Goal: Transaction & Acquisition: Purchase product/service

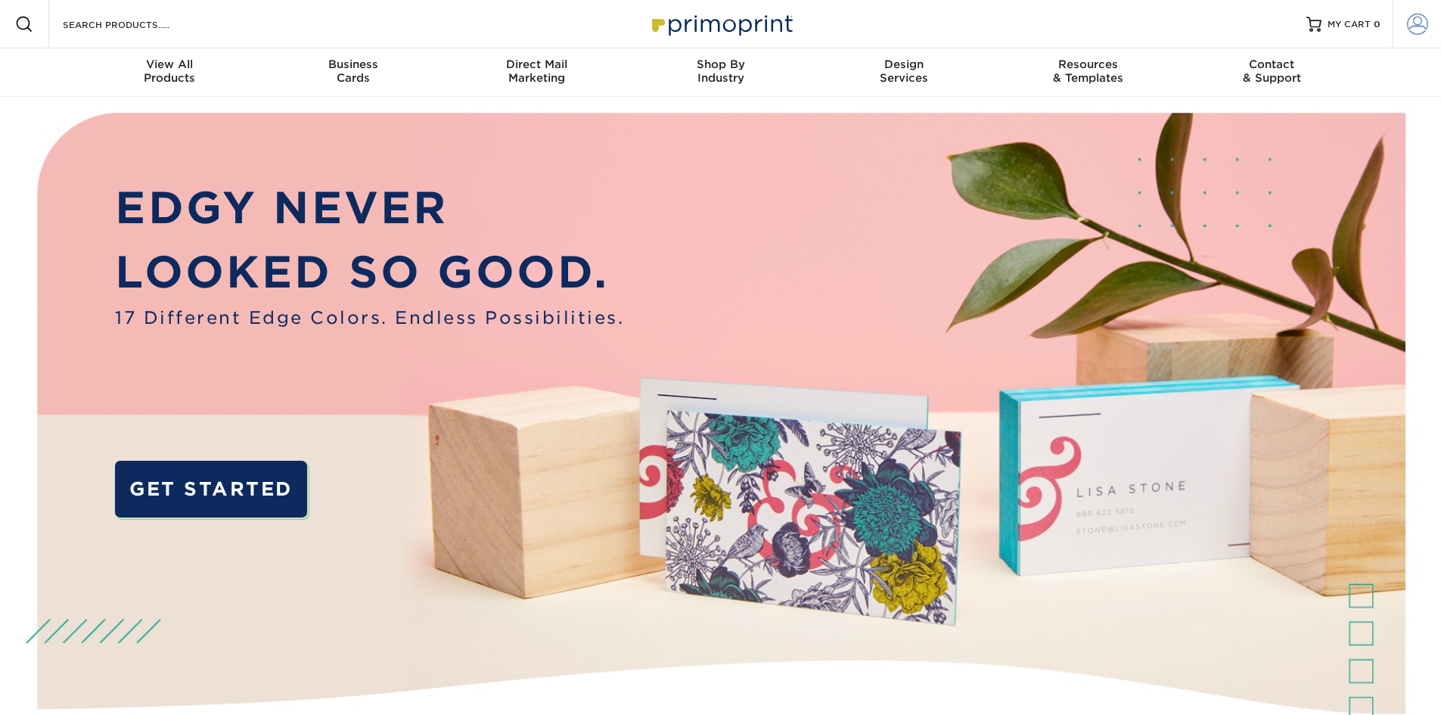
type input "marketing@sheehancos.com"
click at [1416, 31] on span at bounding box center [1417, 24] width 21 height 21
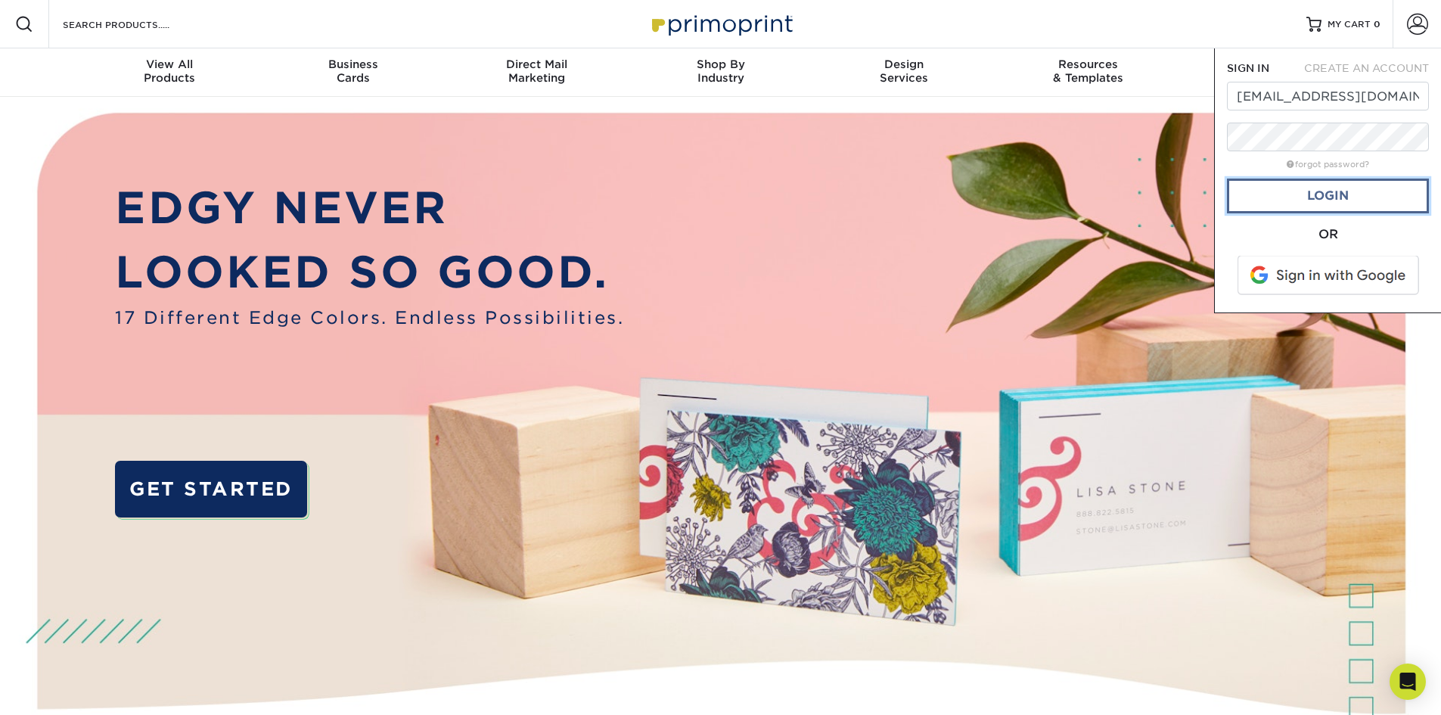
click at [1316, 201] on link "Login" at bounding box center [1328, 196] width 202 height 35
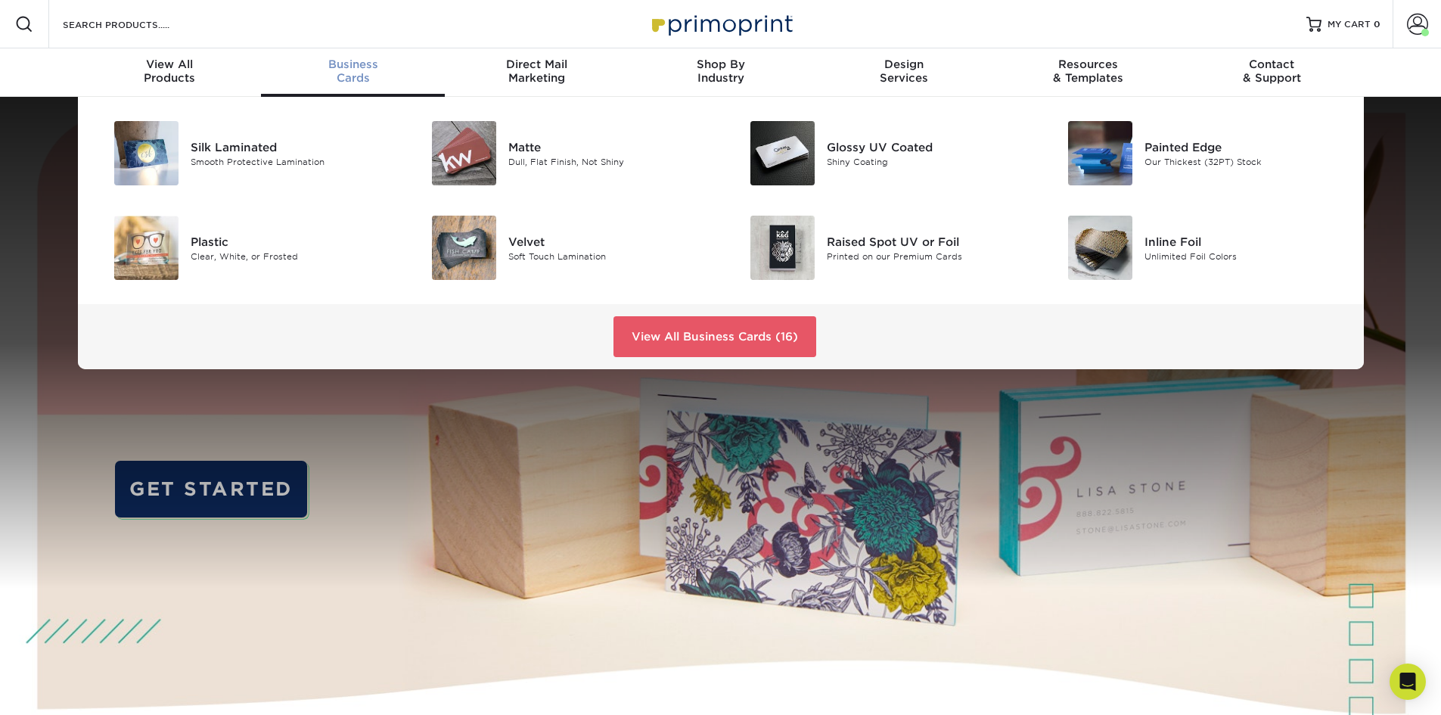
click at [357, 69] on span "Business" at bounding box center [353, 65] width 184 height 14
click at [459, 145] on img at bounding box center [464, 153] width 64 height 64
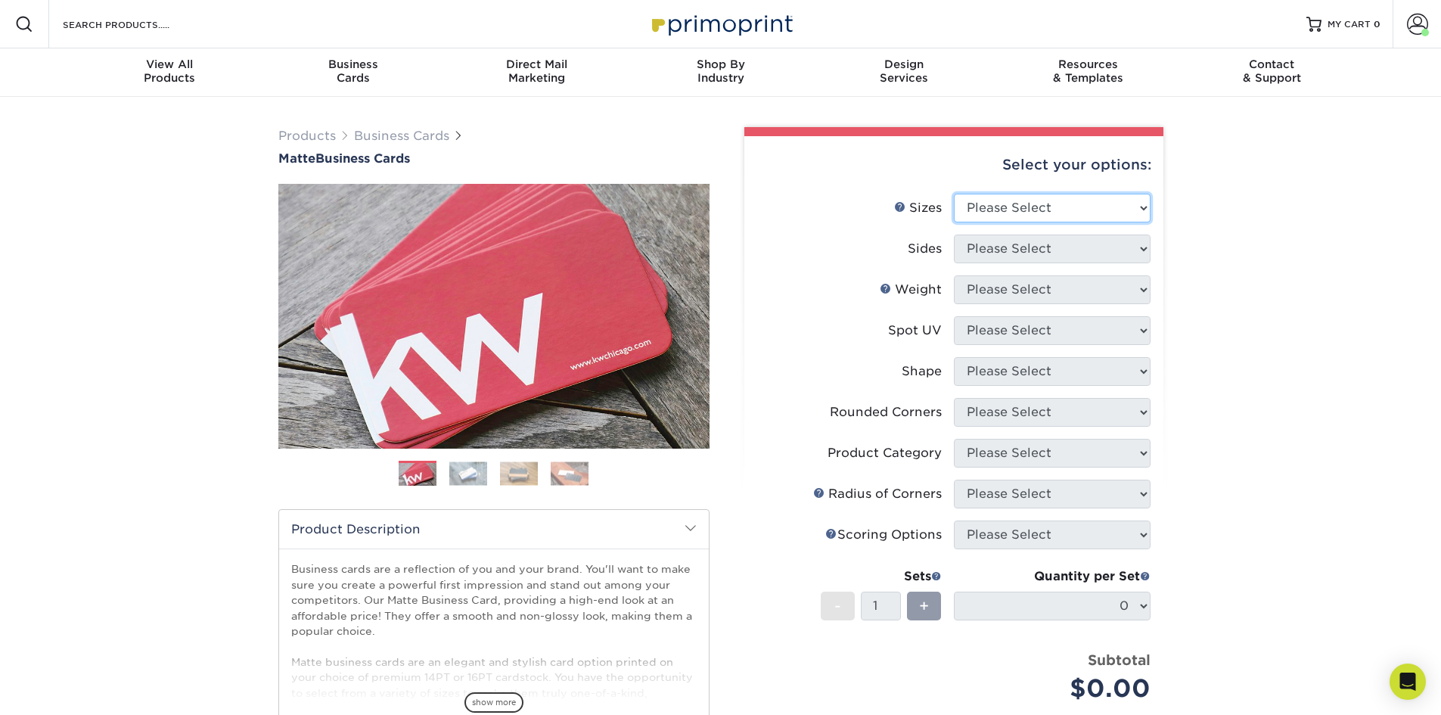
click at [1142, 209] on select "Please Select 1.5" x 3.5" - Mini 1.75" x 3.5" - Mini 2" x 2" - Square 2" x 3" -…" at bounding box center [1052, 208] width 197 height 29
select select "2.00x3.50"
click at [954, 194] on select "Please Select 1.5" x 3.5" - Mini 1.75" x 3.5" - Mini 2" x 2" - Square 2" x 3" -…" at bounding box center [1052, 208] width 197 height 29
click at [1146, 247] on select "Please Select Print Both Sides Print Front Only" at bounding box center [1052, 249] width 197 height 29
select select "13abbda7-1d64-4f25-8bb2-c179b224825d"
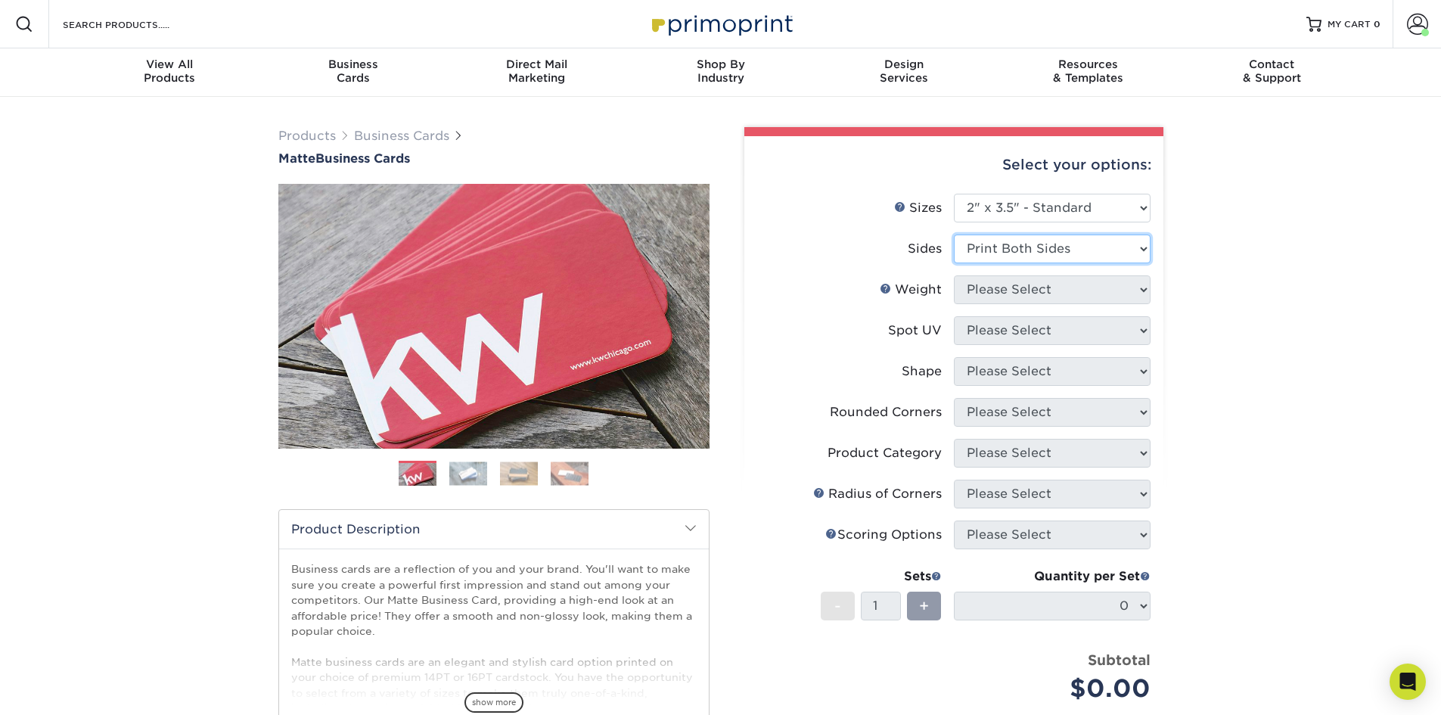
click at [954, 235] on select "Please Select Print Both Sides Print Front Only" at bounding box center [1052, 249] width 197 height 29
click at [1144, 288] on select "Please Select 16PT 14PT" at bounding box center [1052, 289] width 197 height 29
select select "16PT"
click at [954, 275] on select "Please Select 16PT 14PT" at bounding box center [1052, 289] width 197 height 29
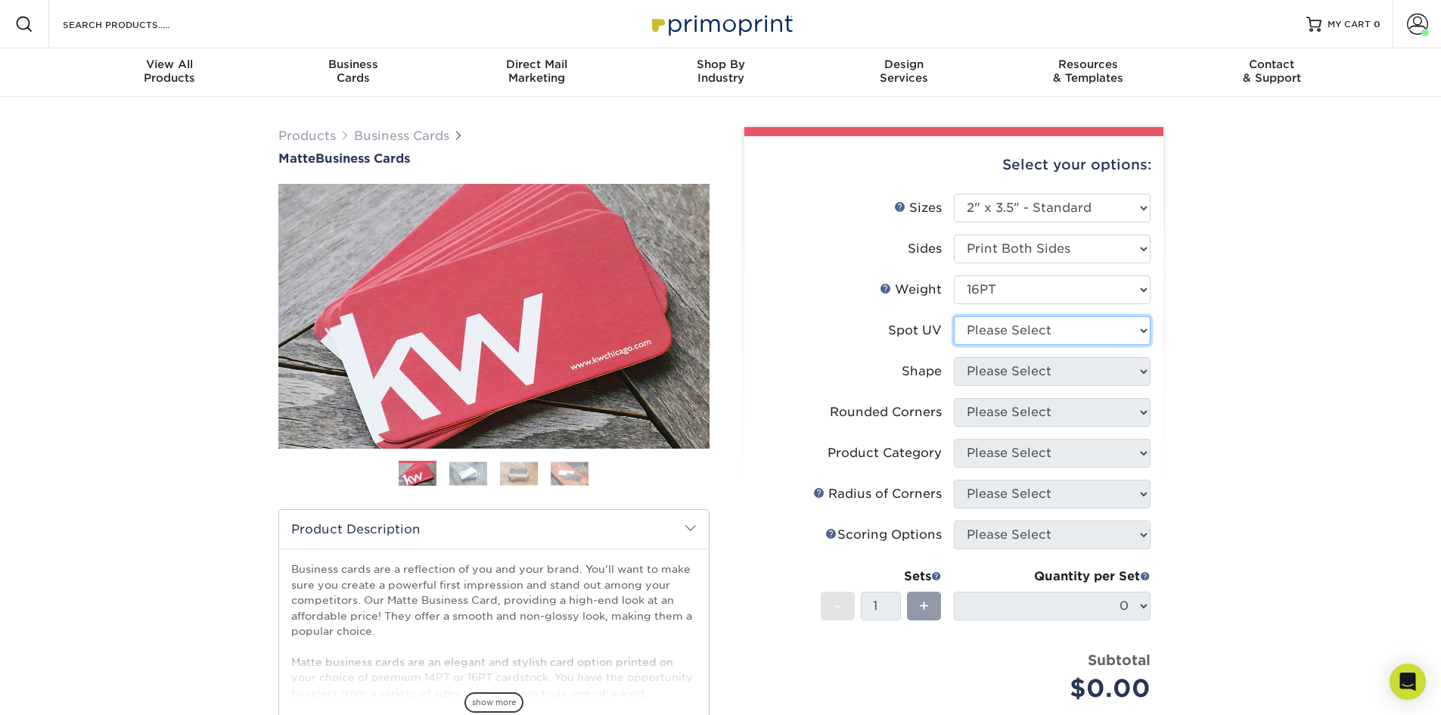
click at [1142, 331] on select "Please Select No Spot UV Front and Back (Both Sides) Front Only Back Only" at bounding box center [1052, 330] width 197 height 29
select select "3"
click at [954, 316] on select "Please Select No Spot UV Front and Back (Both Sides) Front Only Back Only" at bounding box center [1052, 330] width 197 height 29
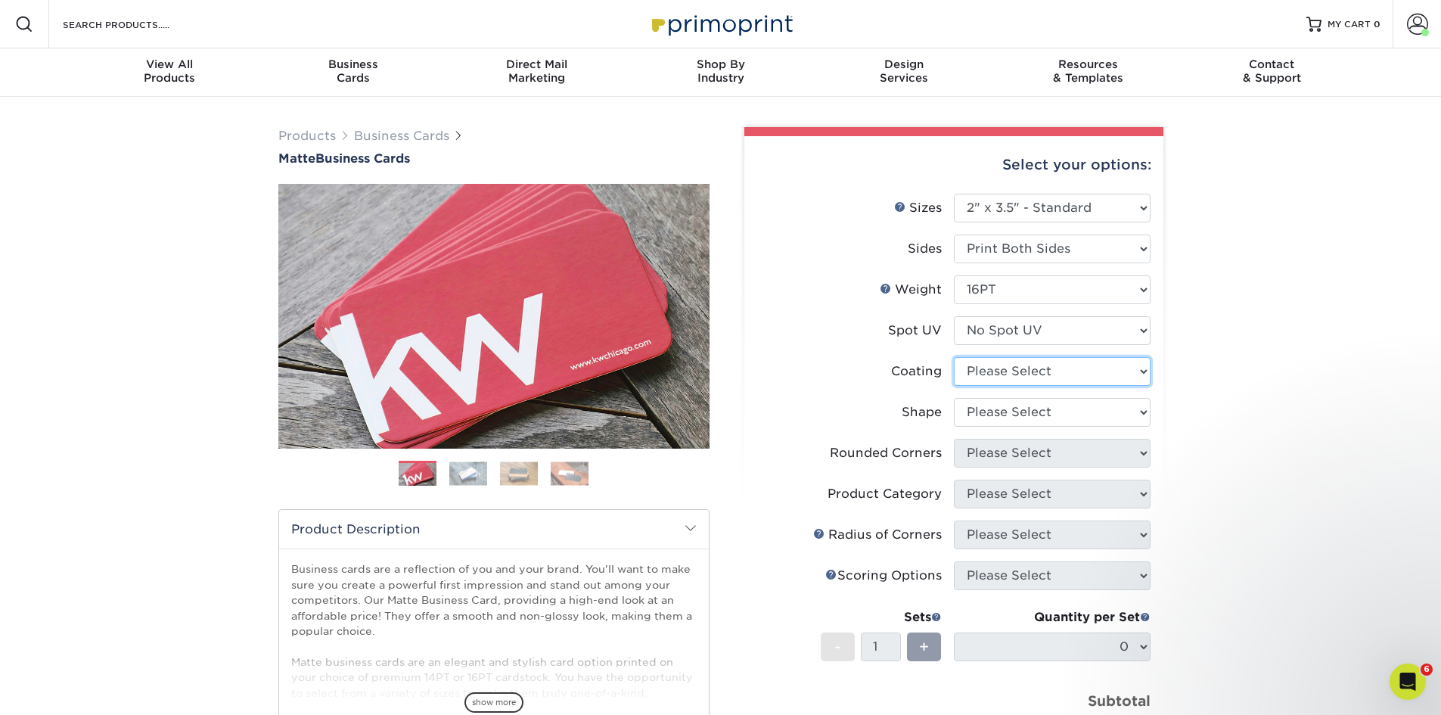
click at [1140, 365] on select at bounding box center [1052, 371] width 197 height 29
select select "121bb7b5-3b4d-429f-bd8d-bbf80e953313"
click at [954, 357] on select at bounding box center [1052, 371] width 197 height 29
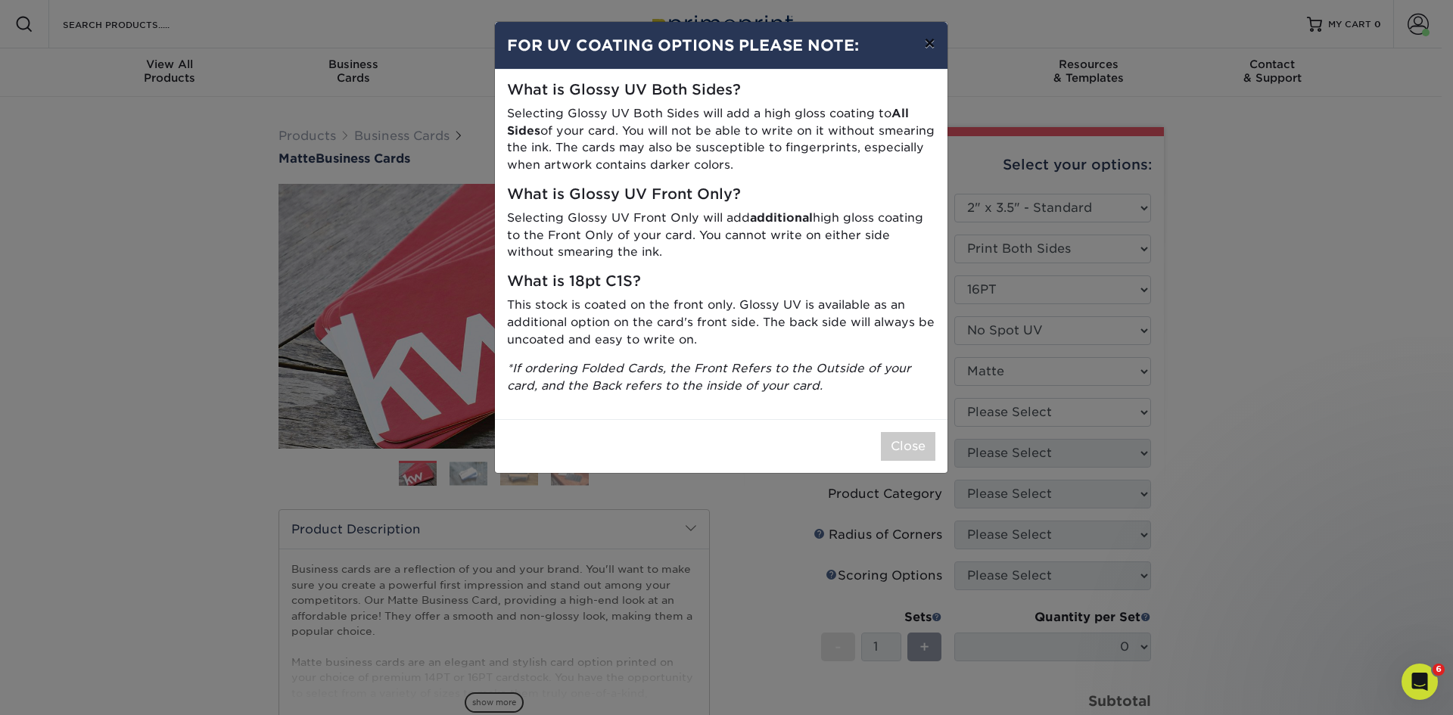
click at [929, 43] on button "×" at bounding box center [929, 43] width 35 height 42
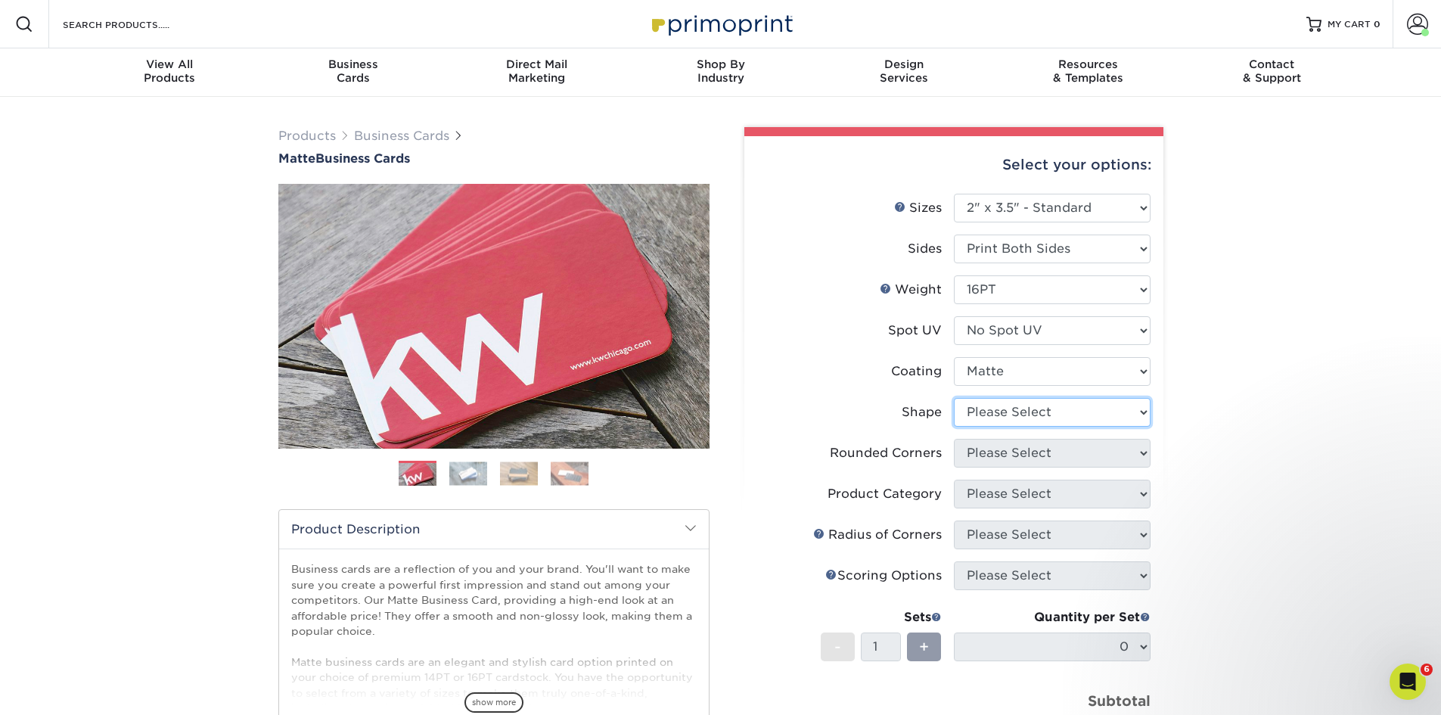
click at [1144, 410] on select "Please Select Standard Oval" at bounding box center [1052, 412] width 197 height 29
select select "standard"
click at [954, 398] on select "Please Select Standard Oval" at bounding box center [1052, 412] width 197 height 29
click at [1142, 452] on select "Please Select Yes - Round 2 Corners Yes - Round 4 Corners No" at bounding box center [1052, 453] width 197 height 29
select select "7672df9e-0e0a-464d-8e1f-920c575e4da3"
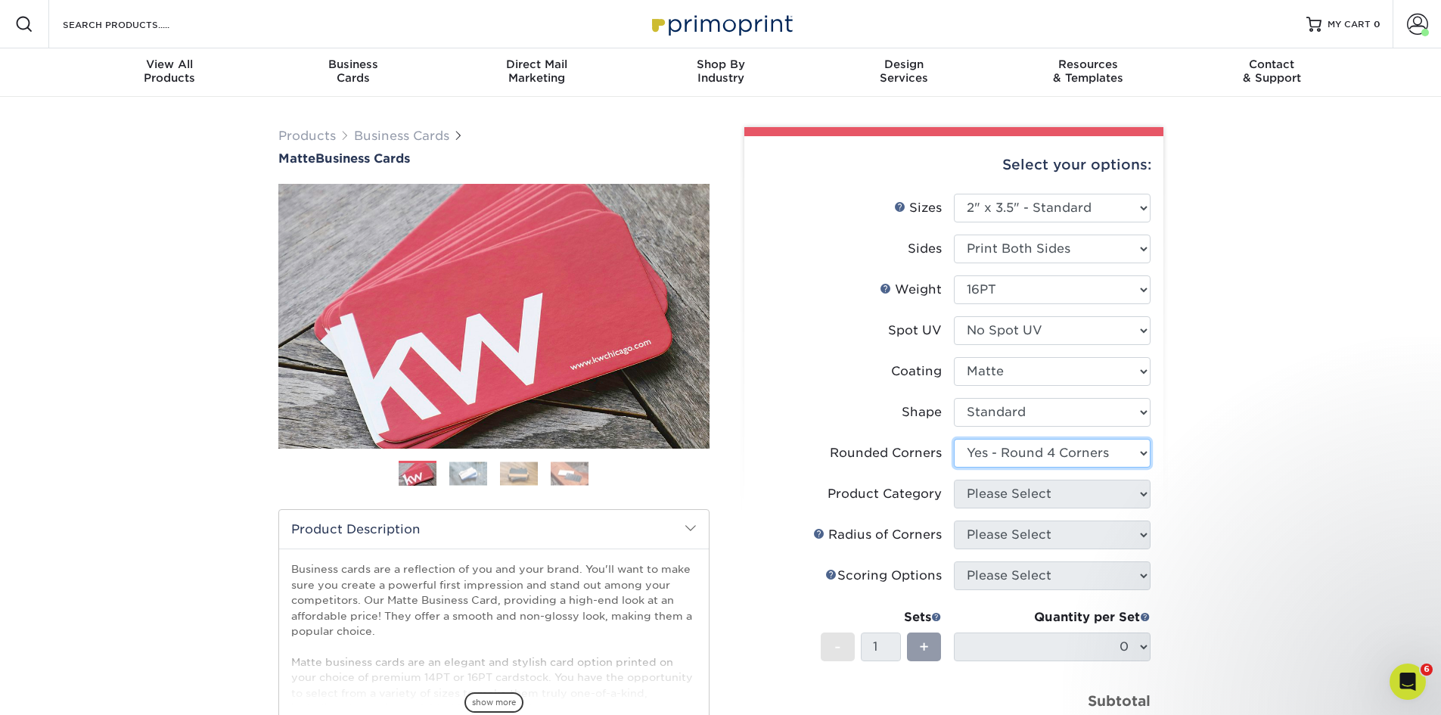
click at [954, 439] on select "Please Select Yes - Round 2 Corners Yes - Round 4 Corners No" at bounding box center [1052, 453] width 197 height 29
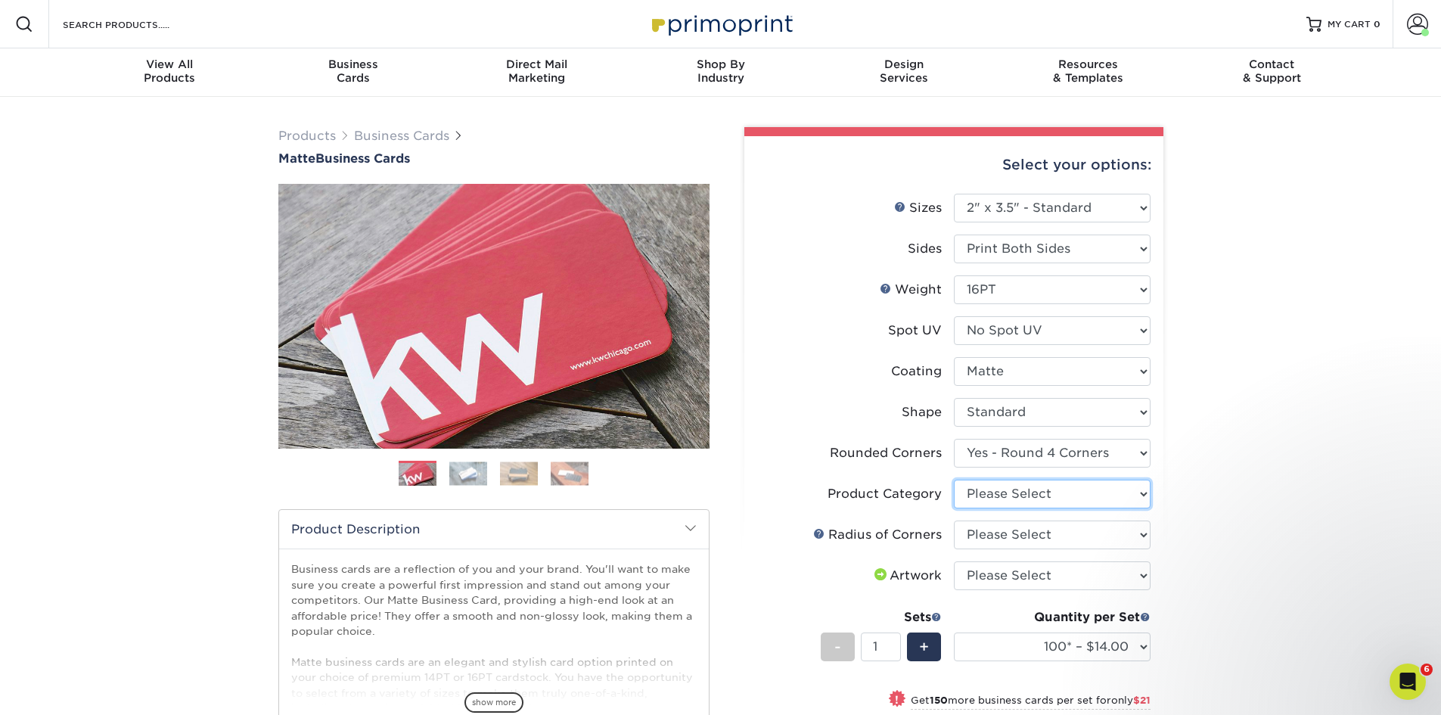
click at [1142, 493] on select "Please Select Business Cards" at bounding box center [1052, 494] width 197 height 29
select select "3b5148f1-0588-4f88-a218-97bcfdce65c1"
click at [954, 480] on select "Please Select Business Cards" at bounding box center [1052, 494] width 197 height 29
click at [1143, 532] on select "Please Select Rounded 1/8" Rounded 1/4"" at bounding box center [1052, 535] width 197 height 29
select select "589680c7-ee9a-431b-9d12-d7aeb1386a97"
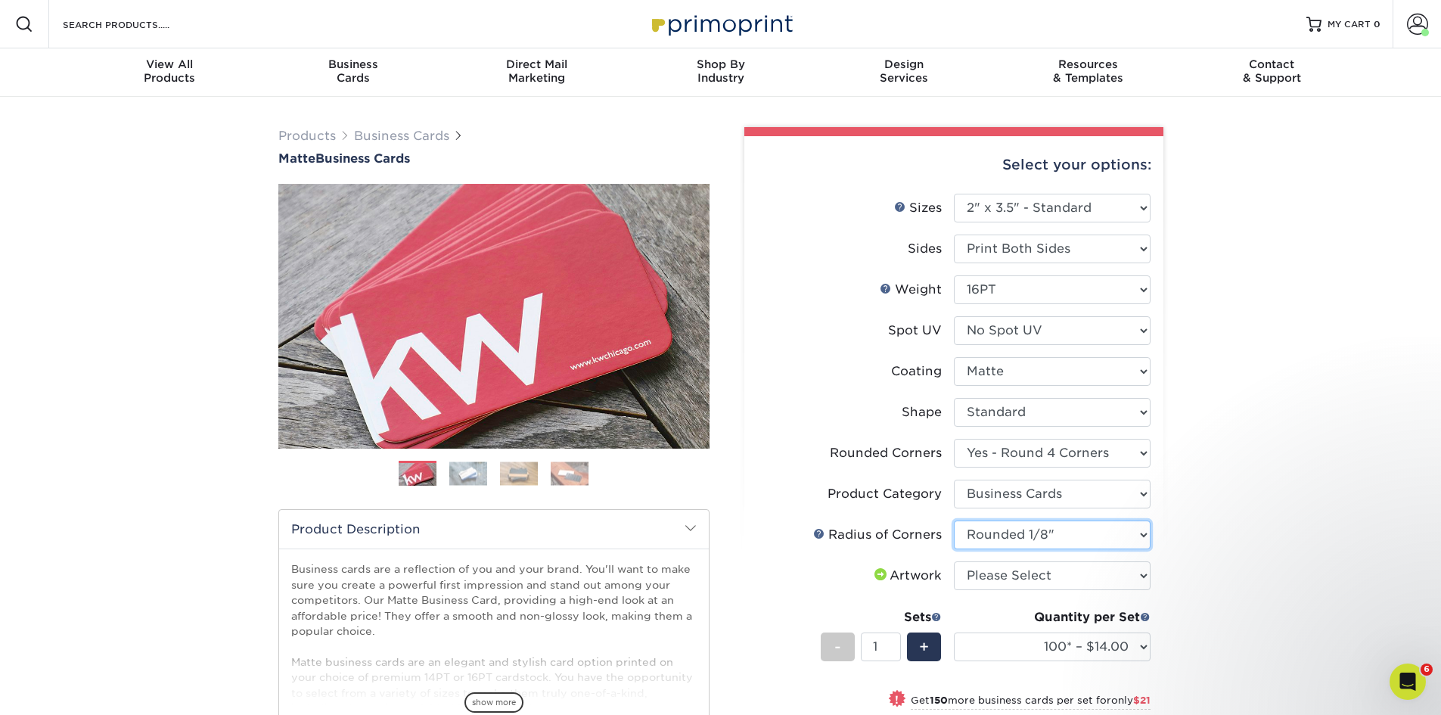
click at [954, 521] on select "Please Select Rounded 1/8" Rounded 1/4"" at bounding box center [1052, 535] width 197 height 29
click at [1142, 574] on select "Please Select I will upload files I need a design - $100" at bounding box center [1052, 575] width 197 height 29
select select "upload"
click at [954, 561] on select "Please Select I will upload files I need a design - $100" at bounding box center [1052, 575] width 197 height 29
click at [1142, 648] on select "100* – $14.00 250* – $35.00 500 – $70.00 1000 – $86.00 2500 – $158.00 5000 – $2…" at bounding box center [1052, 647] width 197 height 29
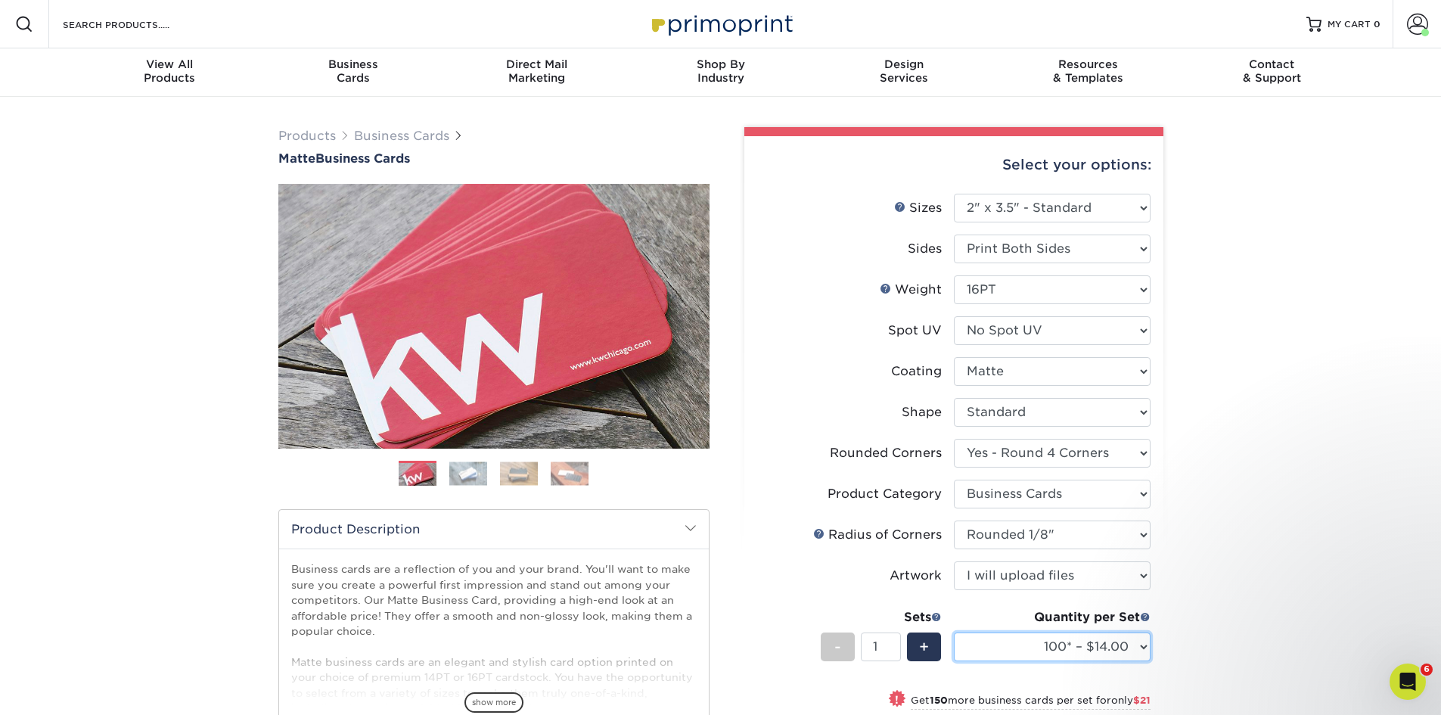
select select "500 – $70.00"
click at [954, 633] on select "100* – $14.00 250* – $35.00 500 – $70.00 1000 – $86.00 2500 – $158.00 5000 – $2…" at bounding box center [1052, 647] width 197 height 29
click at [1142, 454] on select "Please Select Yes - Round 2 Corners Yes - Round 4 Corners No" at bounding box center [1052, 453] width 197 height 29
select select "0"
click at [954, 439] on select "Please Select Yes - Round 2 Corners Yes - Round 4 Corners No" at bounding box center [1052, 453] width 197 height 29
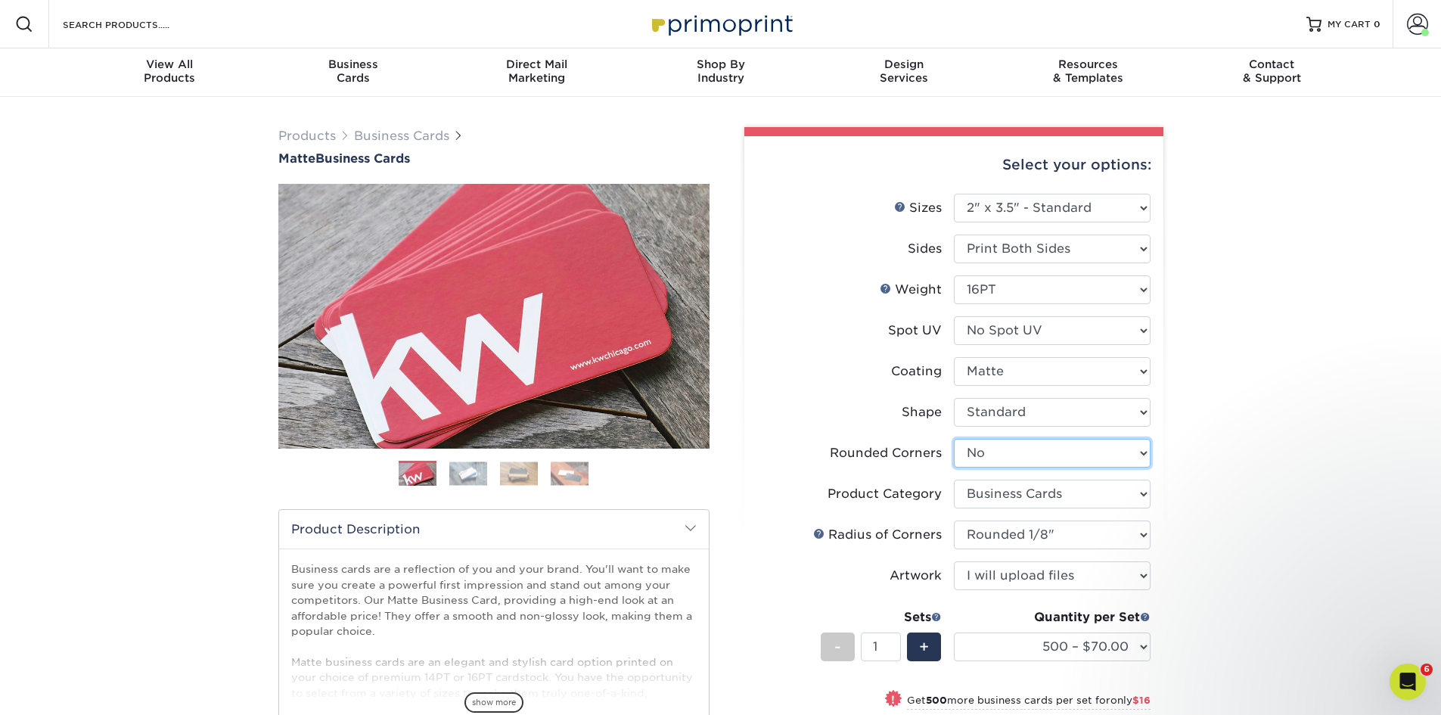
select select "-1"
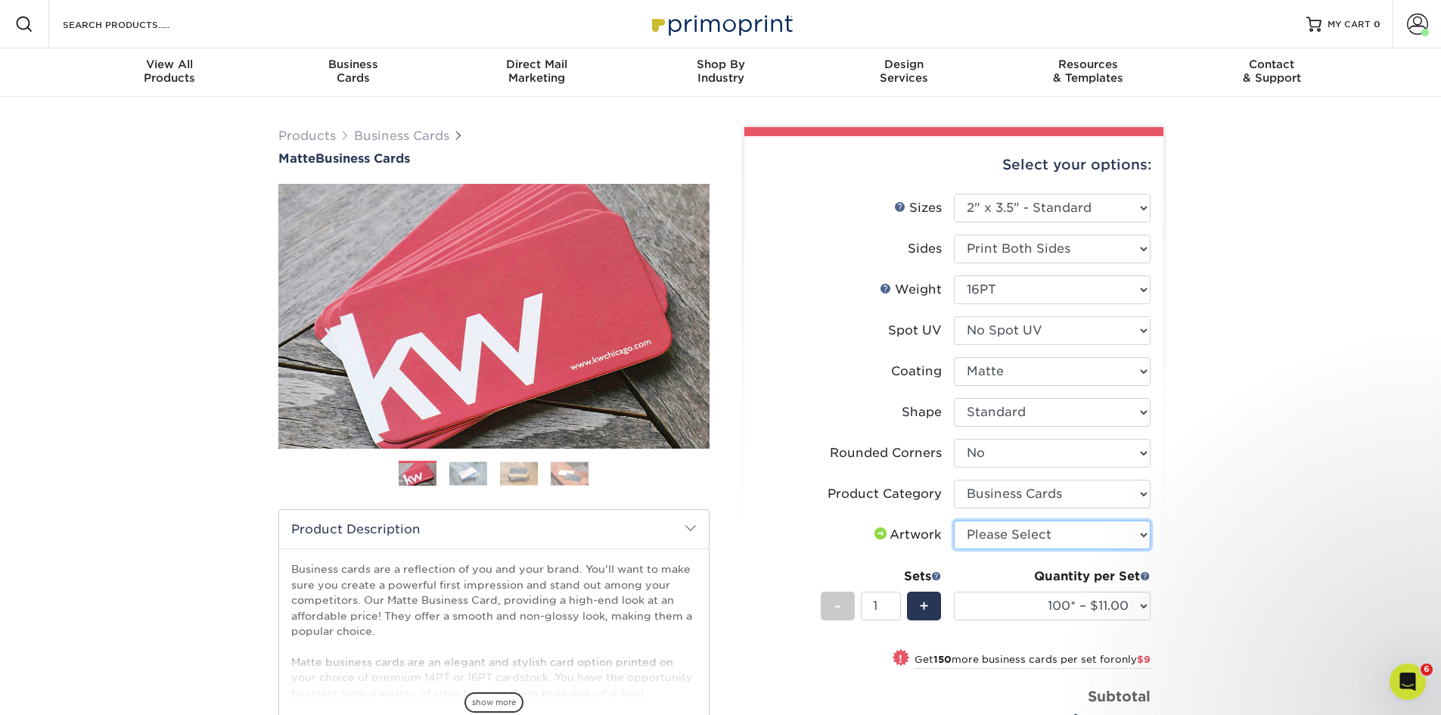
click at [1142, 530] on select "Please Select I will upload files I need a design - $100" at bounding box center [1052, 535] width 197 height 29
select select "upload"
click at [954, 521] on select "Please Select I will upload files I need a design - $100" at bounding box center [1052, 535] width 197 height 29
click at [1144, 605] on select "100* – $11.00 250* – $20.00 500 – $39.00 1000 – $49.00 2500 – $87.00 5000 – $16…" at bounding box center [1052, 606] width 197 height 29
select select "1000 – $49.00"
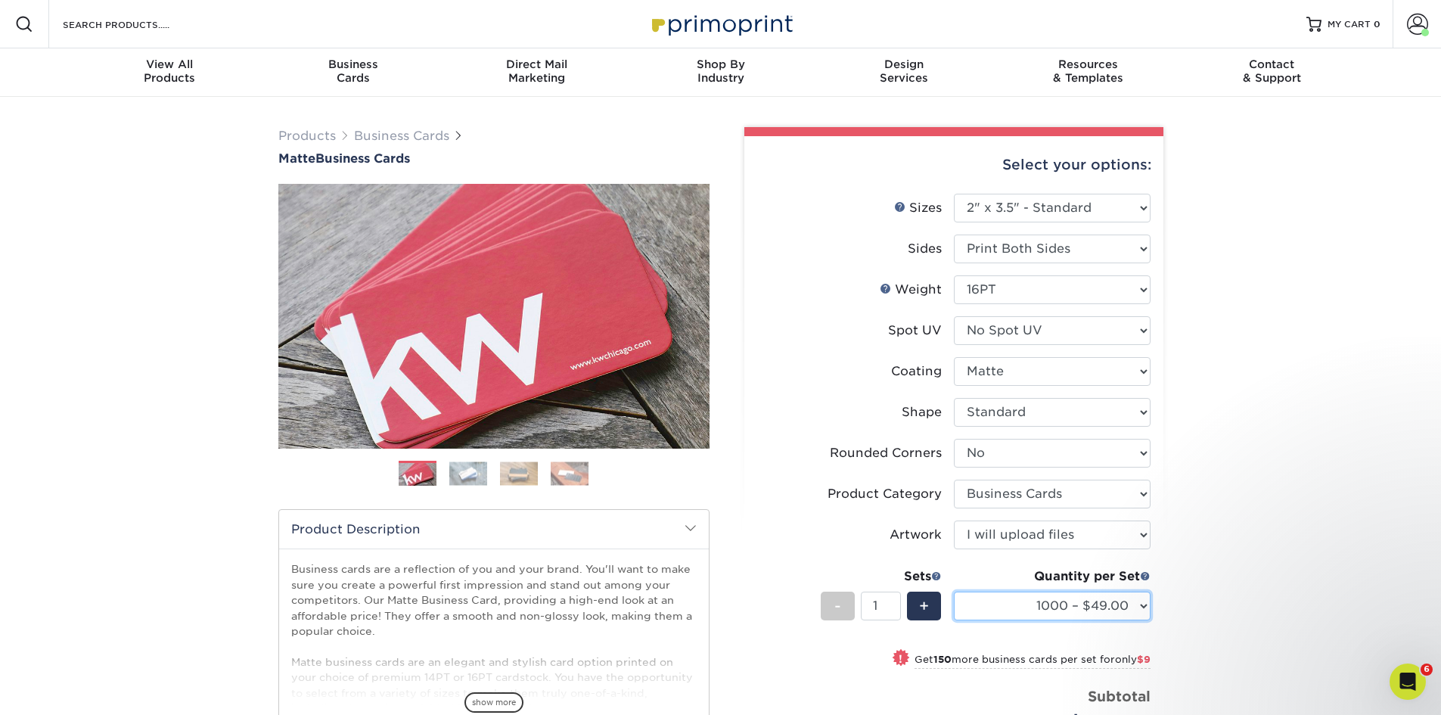
click at [954, 592] on select "100* – $11.00 250* – $20.00 500 – $39.00 1000 – $49.00 2500 – $87.00 5000 – $16…" at bounding box center [1052, 606] width 197 height 29
click at [1146, 451] on select "Please Select Yes - Round 2 Corners Yes - Round 4 Corners No" at bounding box center [1052, 453] width 197 height 29
select select "7672df9e-0e0a-464d-8e1f-920c575e4da3"
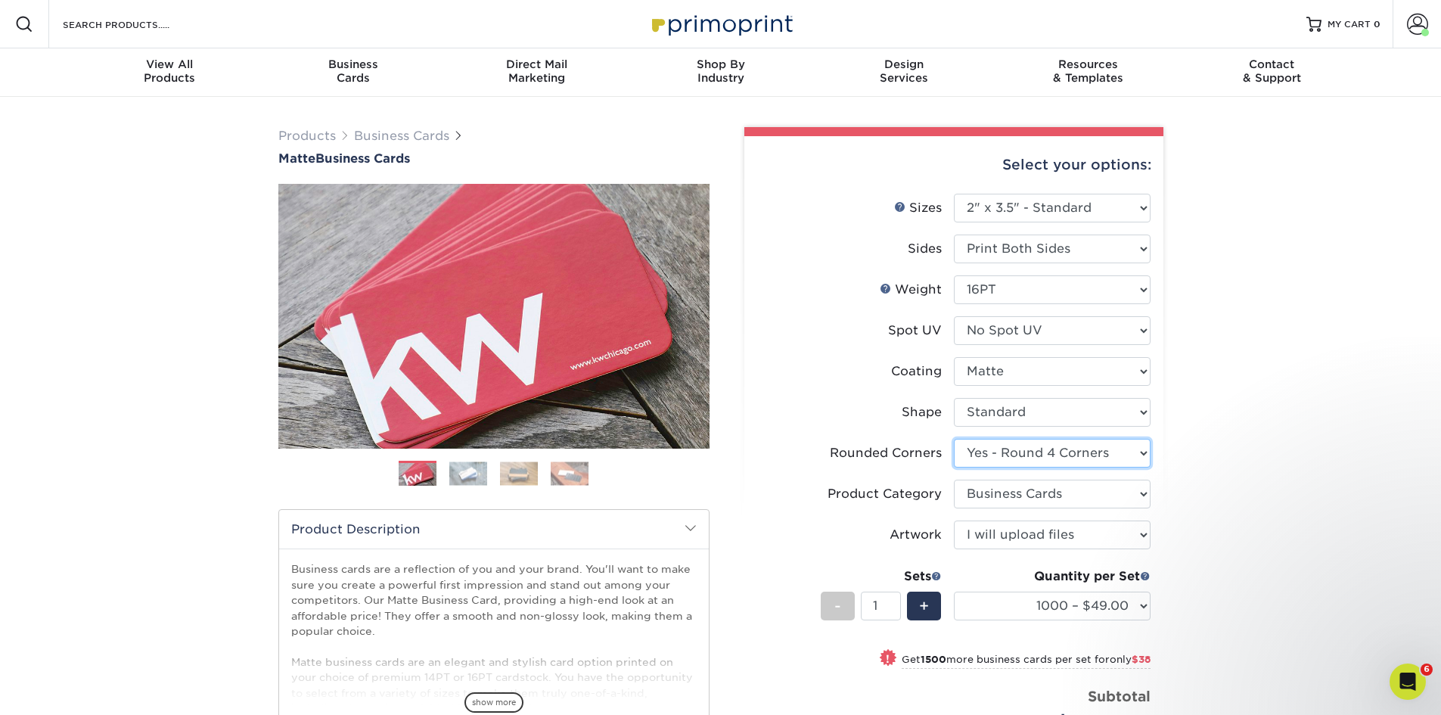
click at [954, 439] on select "Please Select Yes - Round 2 Corners Yes - Round 4 Corners No" at bounding box center [1052, 453] width 197 height 29
select select "-1"
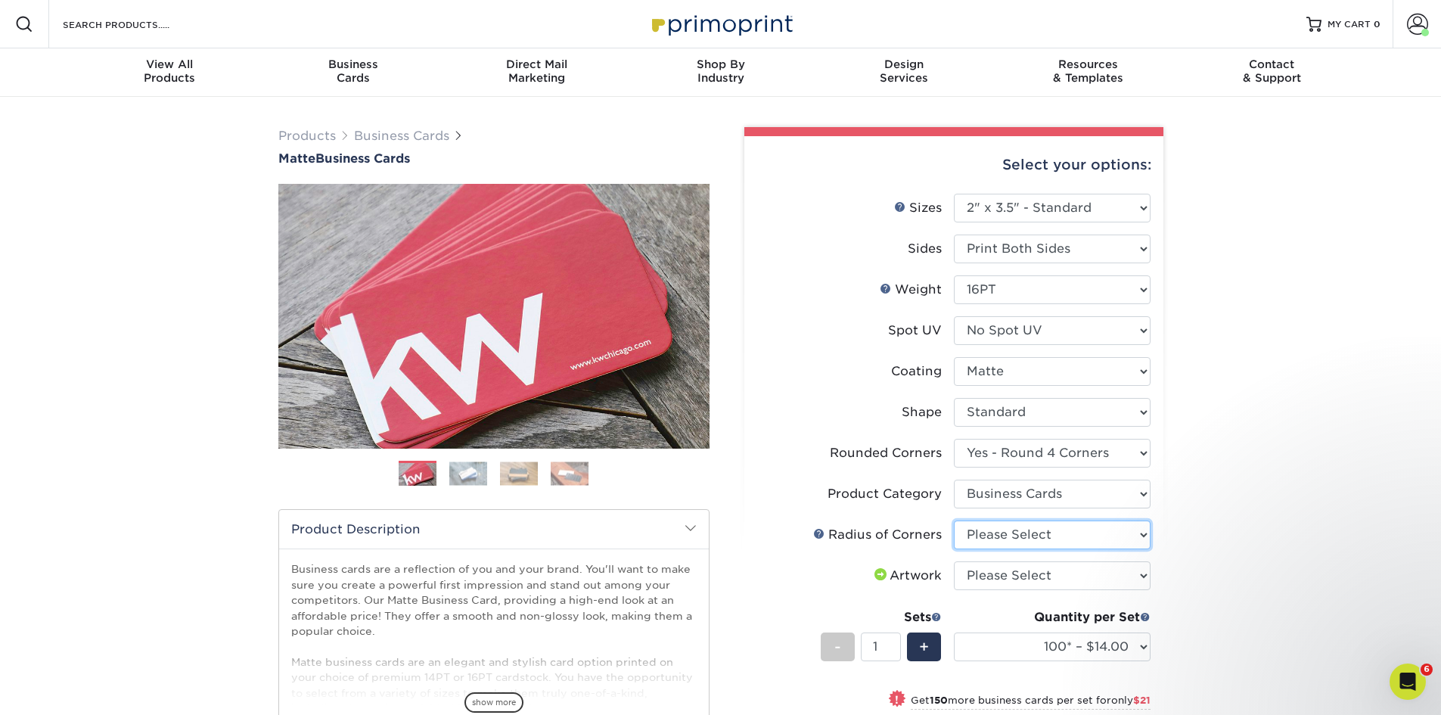
click at [1147, 536] on select "Please Select Rounded 1/8" Rounded 1/4"" at bounding box center [1052, 535] width 197 height 29
select select "589680c7-ee9a-431b-9d12-d7aeb1386a97"
click at [954, 521] on select "Please Select Rounded 1/8" Rounded 1/4"" at bounding box center [1052, 535] width 197 height 29
click at [1145, 570] on select "Please Select I will upload files I need a design - $100" at bounding box center [1052, 575] width 197 height 29
select select "upload"
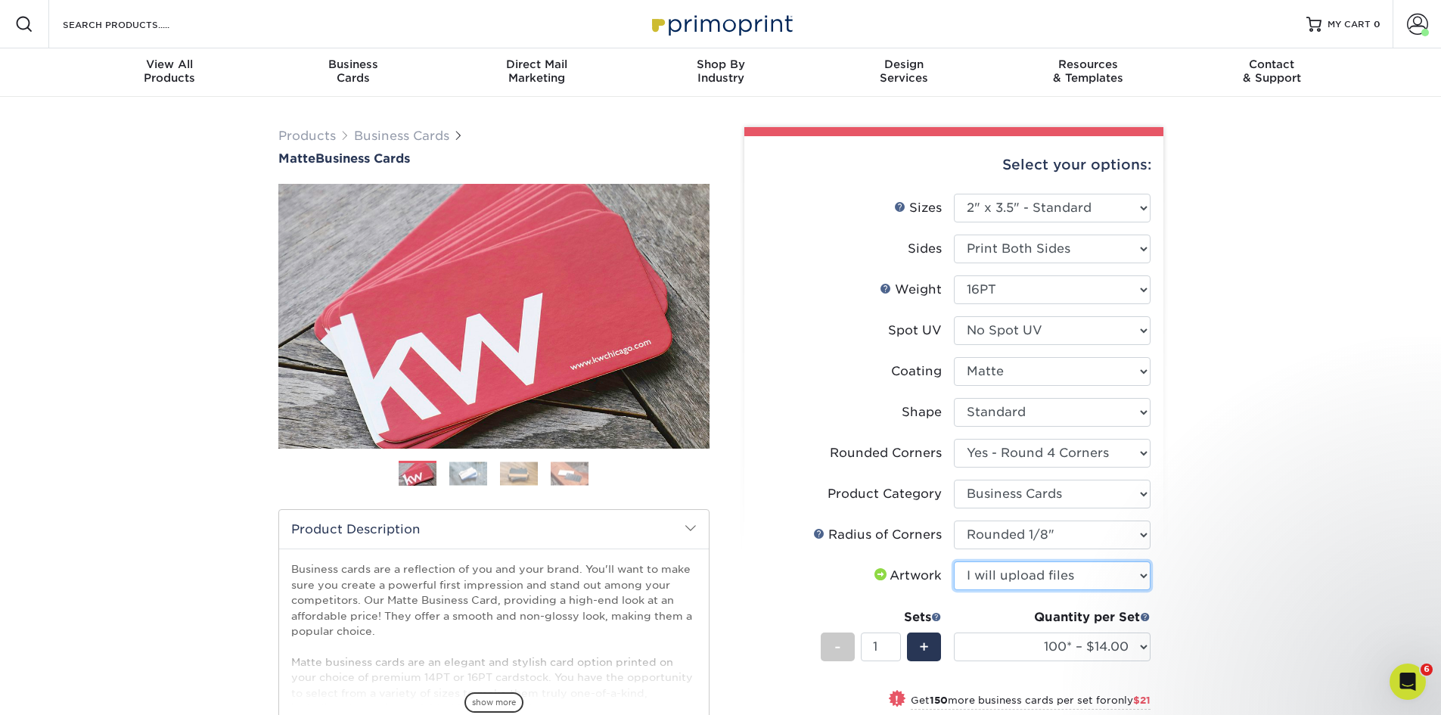
click at [954, 561] on select "Please Select I will upload files I need a design - $100" at bounding box center [1052, 575] width 197 height 29
click at [1141, 645] on select "100* – $14.00 250* – $35.00 500 – $70.00 1000 – $86.00 2500 – $158.00 5000 – $2…" at bounding box center [1052, 647] width 197 height 29
click at [954, 633] on select "100* – $14.00 250* – $35.00 500 – $70.00 1000 – $86.00 2500 – $158.00 5000 – $2…" at bounding box center [1052, 647] width 197 height 29
click at [1146, 576] on select "Please Select I will upload files I need a design - $100" at bounding box center [1052, 575] width 197 height 29
click at [1164, 568] on div "Select your options: Sizes Help Sizes Please Select 1.5" x 3.5" - Mini -" at bounding box center [948, 569] width 454 height 884
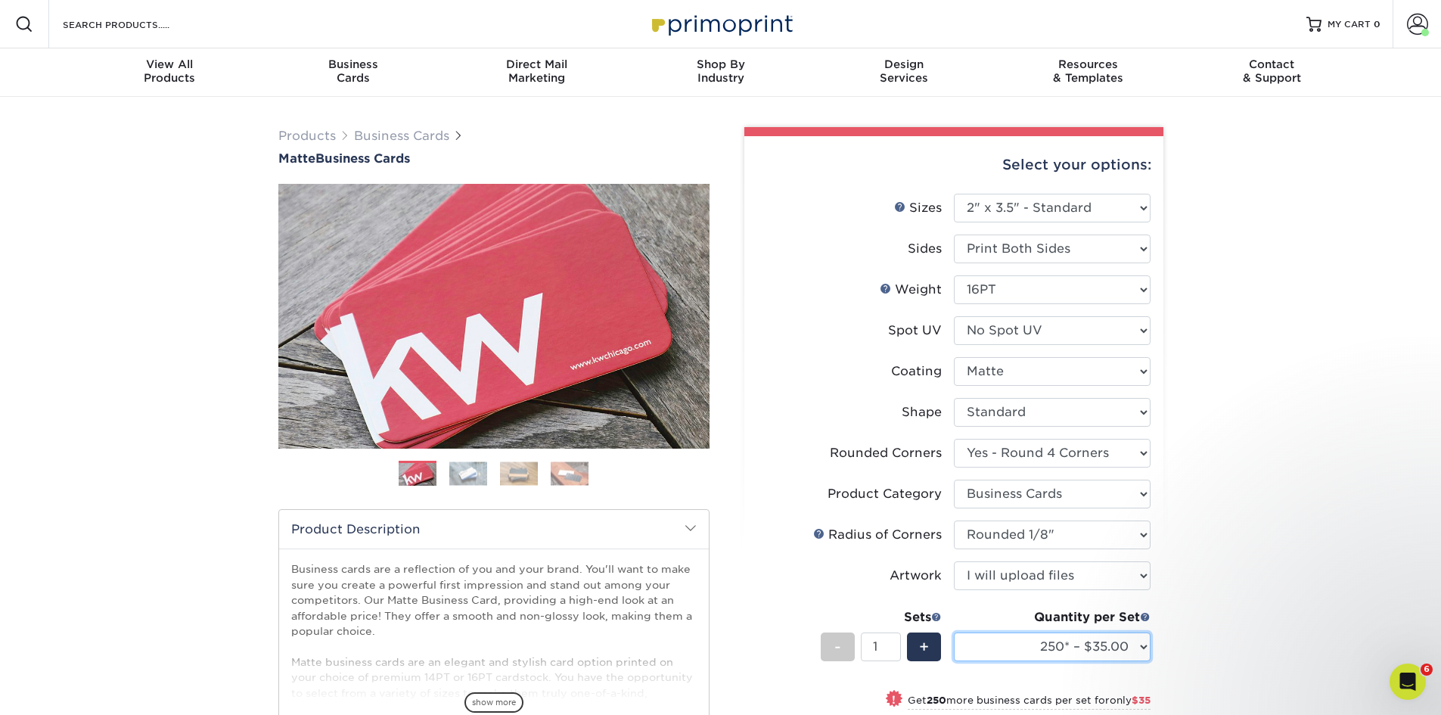
click at [1142, 647] on select "100* – $14.00 250* – $35.00 500 – $70.00 1000 – $86.00 2500 – $158.00 5000 – $2…" at bounding box center [1052, 647] width 197 height 29
click at [954, 633] on select "100* – $14.00 250* – $35.00 500 – $70.00 1000 – $86.00 2500 – $158.00 5000 – $2…" at bounding box center [1052, 647] width 197 height 29
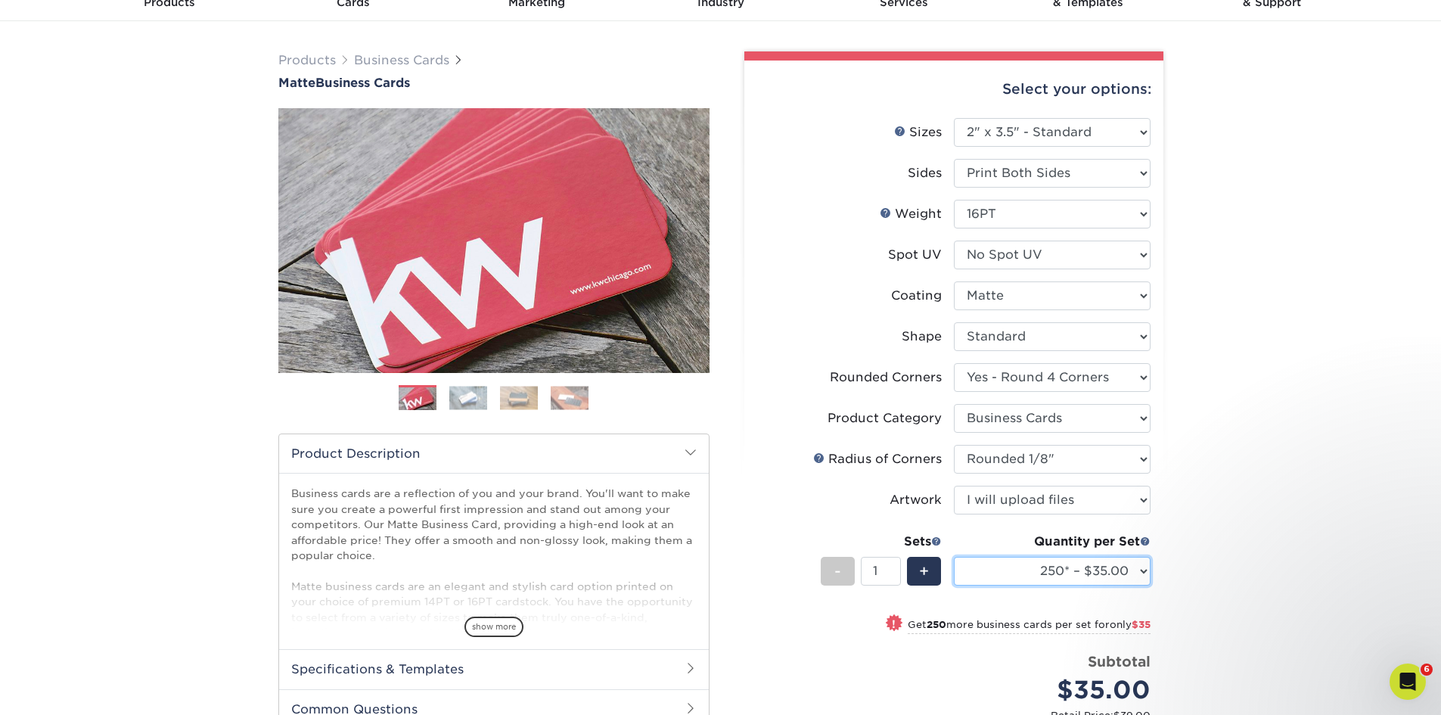
click at [1143, 574] on select "100* – $14.00 250* – $35.00 500 – $70.00 1000 – $86.00 2500 – $158.00 5000 – $2…" at bounding box center [1052, 571] width 197 height 29
select select "500 – $70.00"
click at [954, 557] on select "100* – $14.00 250* – $35.00 500 – $70.00 1000 – $86.00 2500 – $158.00 5000 – $2…" at bounding box center [1052, 571] width 197 height 29
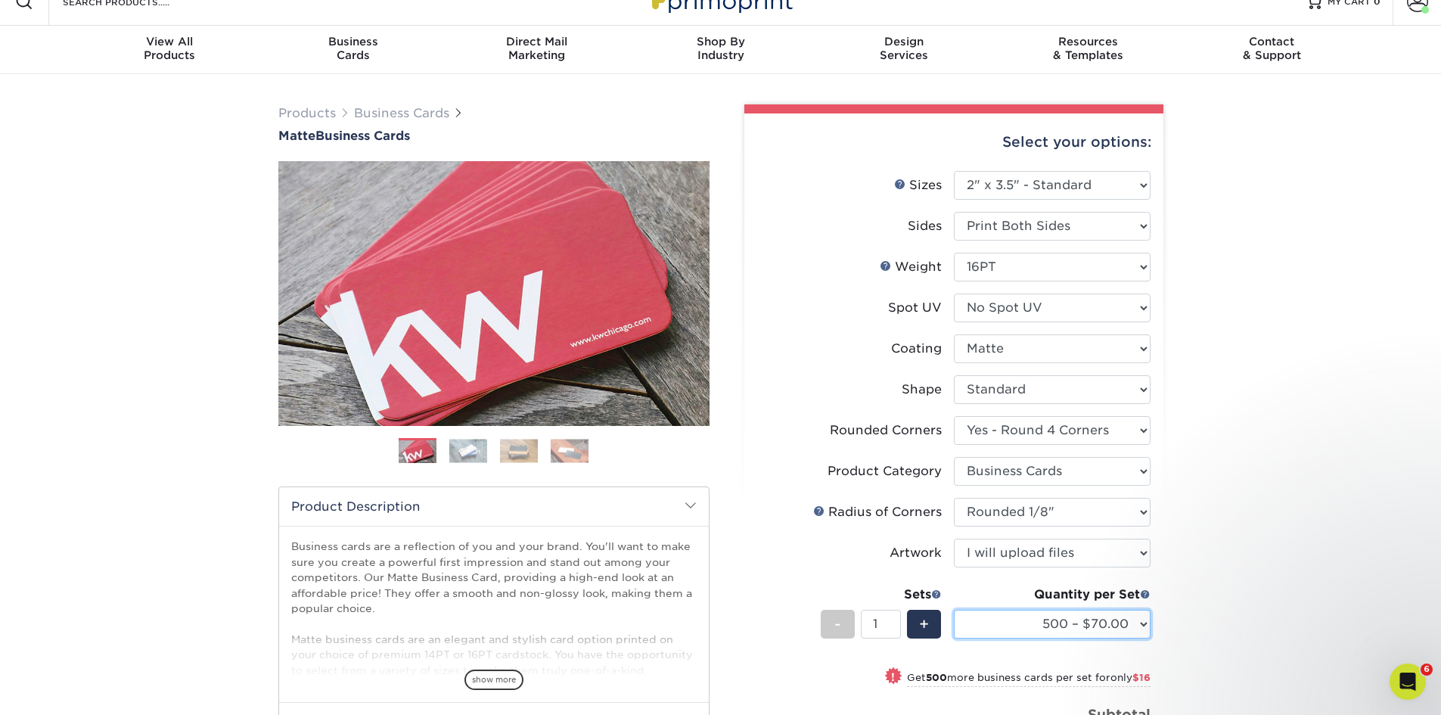
scroll to position [0, 0]
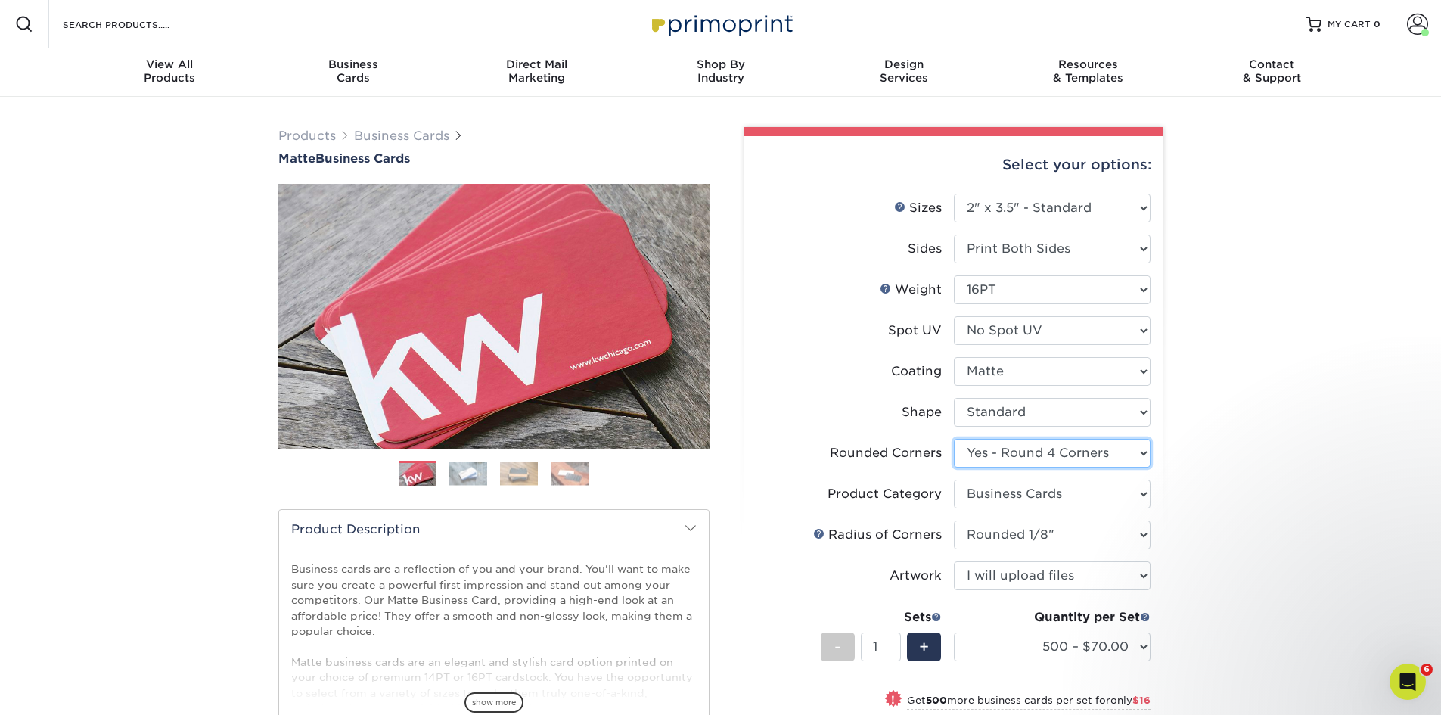
click at [1143, 449] on select "Please Select Yes - Round 2 Corners Yes - Round 4 Corners No" at bounding box center [1052, 453] width 197 height 29
select select "0"
click at [954, 439] on select "Please Select Yes - Round 2 Corners Yes - Round 4 Corners No" at bounding box center [1052, 453] width 197 height 29
select select "-1"
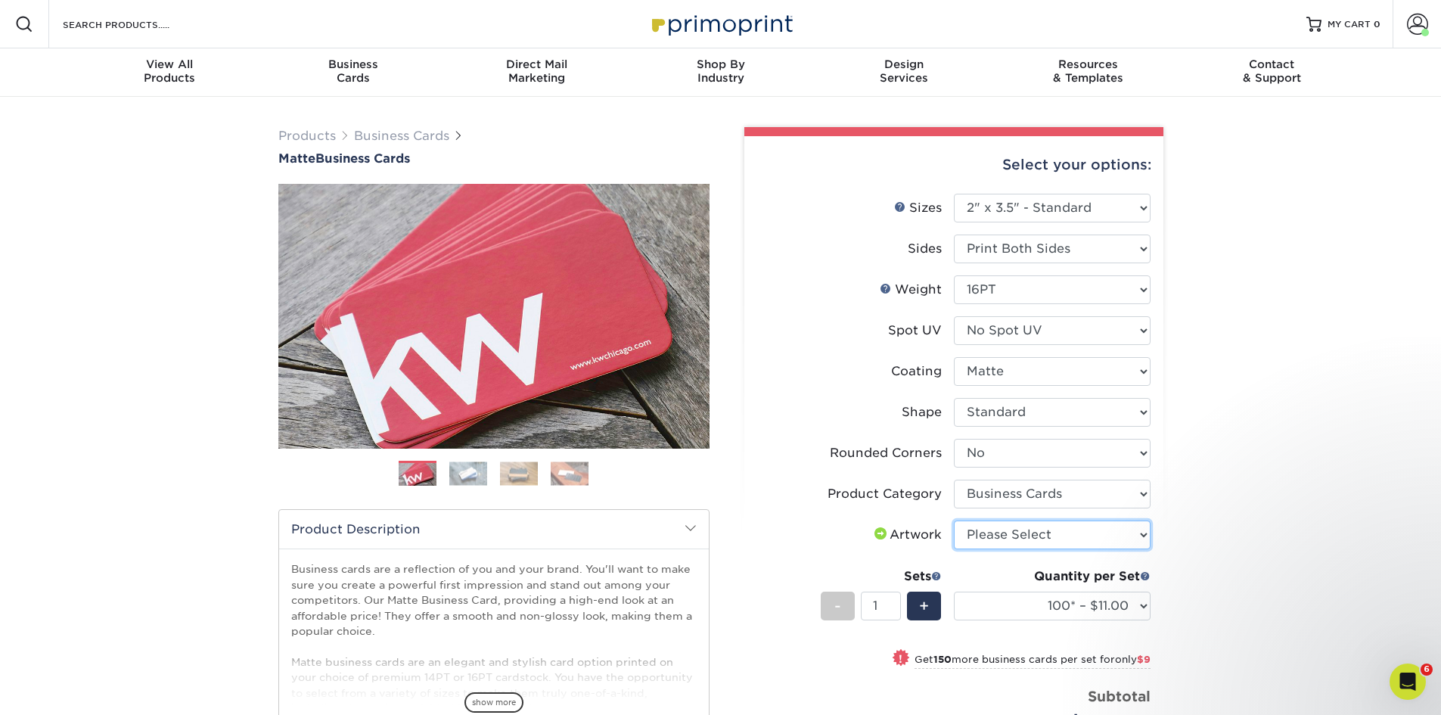
click at [1148, 535] on select "Please Select I will upload files I need a design - $100" at bounding box center [1052, 535] width 197 height 29
select select "upload"
click at [954, 521] on select "Please Select I will upload files I need a design - $100" at bounding box center [1052, 535] width 197 height 29
click at [1142, 605] on select "100* – $11.00 250* – $20.00 500 – $39.00 1000 – $49.00 2500 – $87.00 5000 – $16…" at bounding box center [1052, 606] width 197 height 29
select select "500 – $39.00"
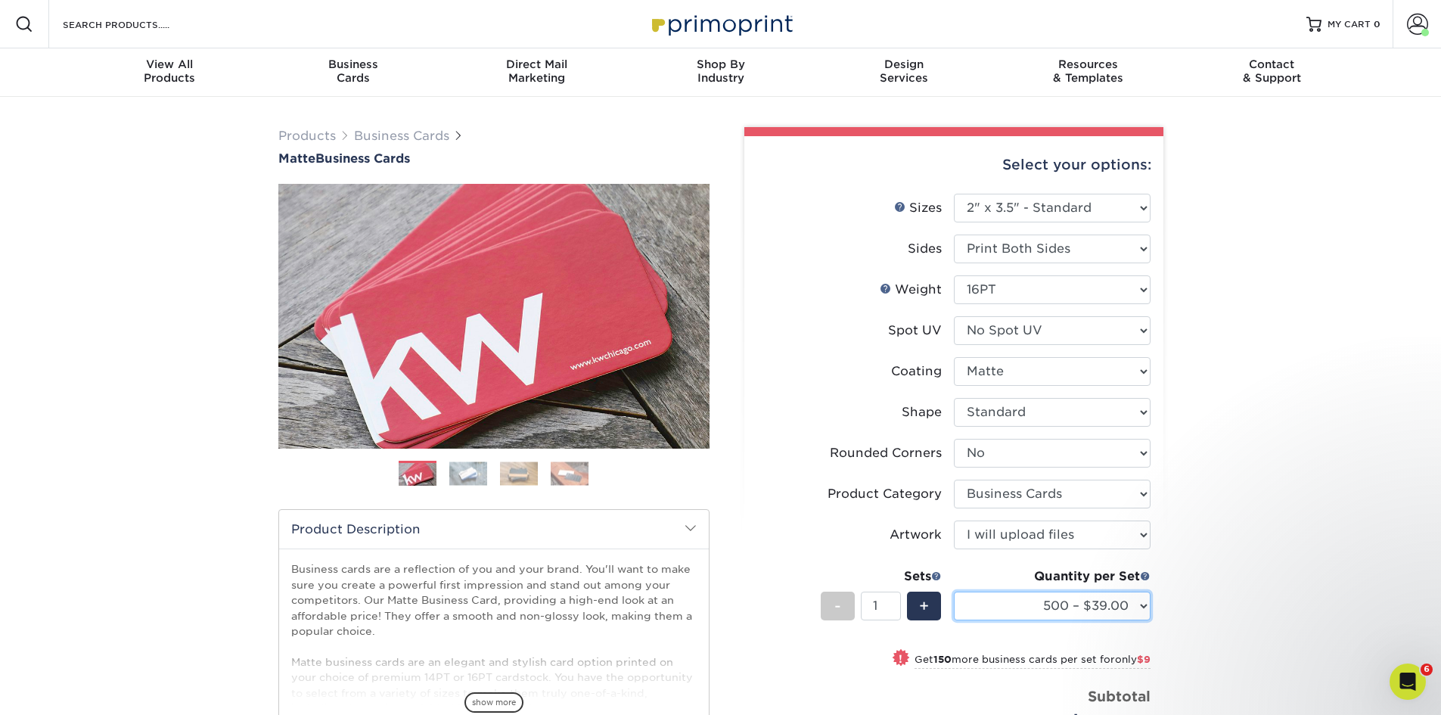
click at [954, 592] on select "100* – $11.00 250* – $20.00 500 – $39.00 1000 – $49.00 2500 – $87.00 5000 – $16…" at bounding box center [1052, 606] width 197 height 29
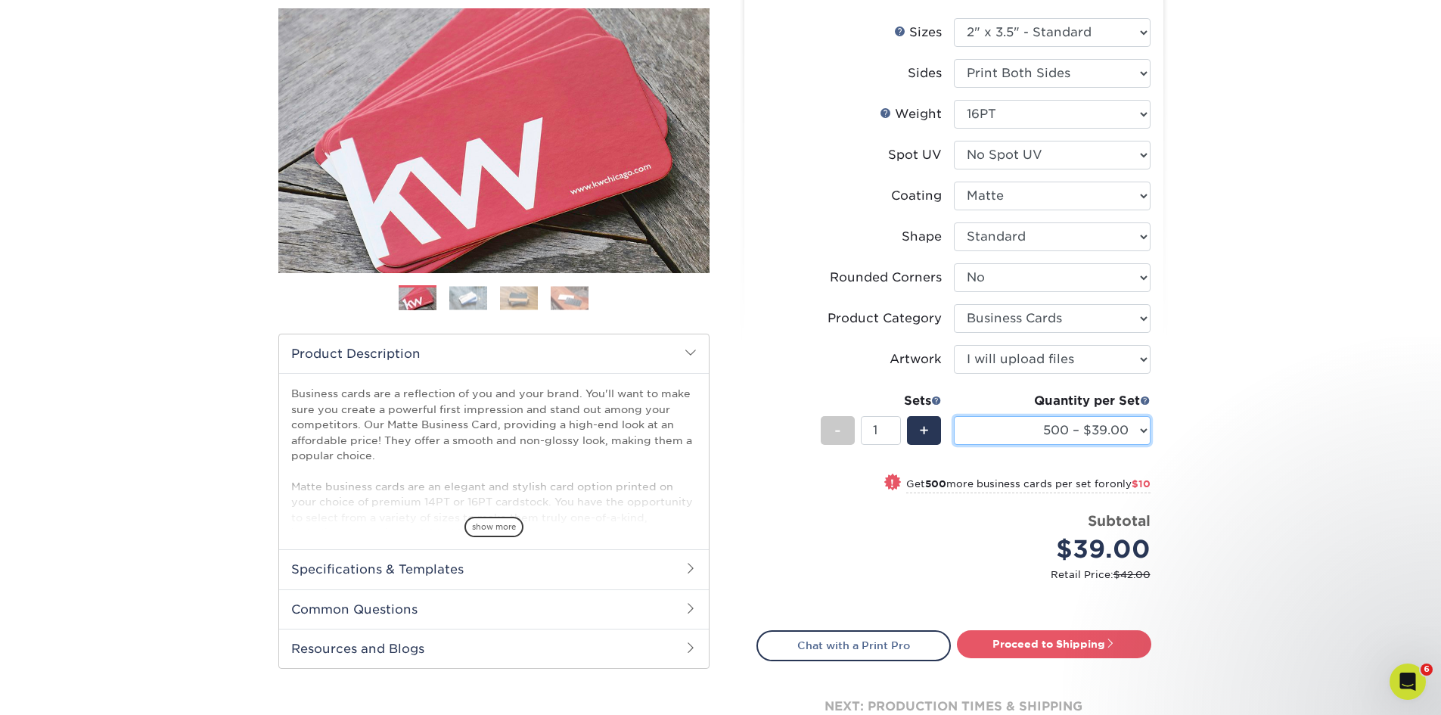
scroll to position [227, 0]
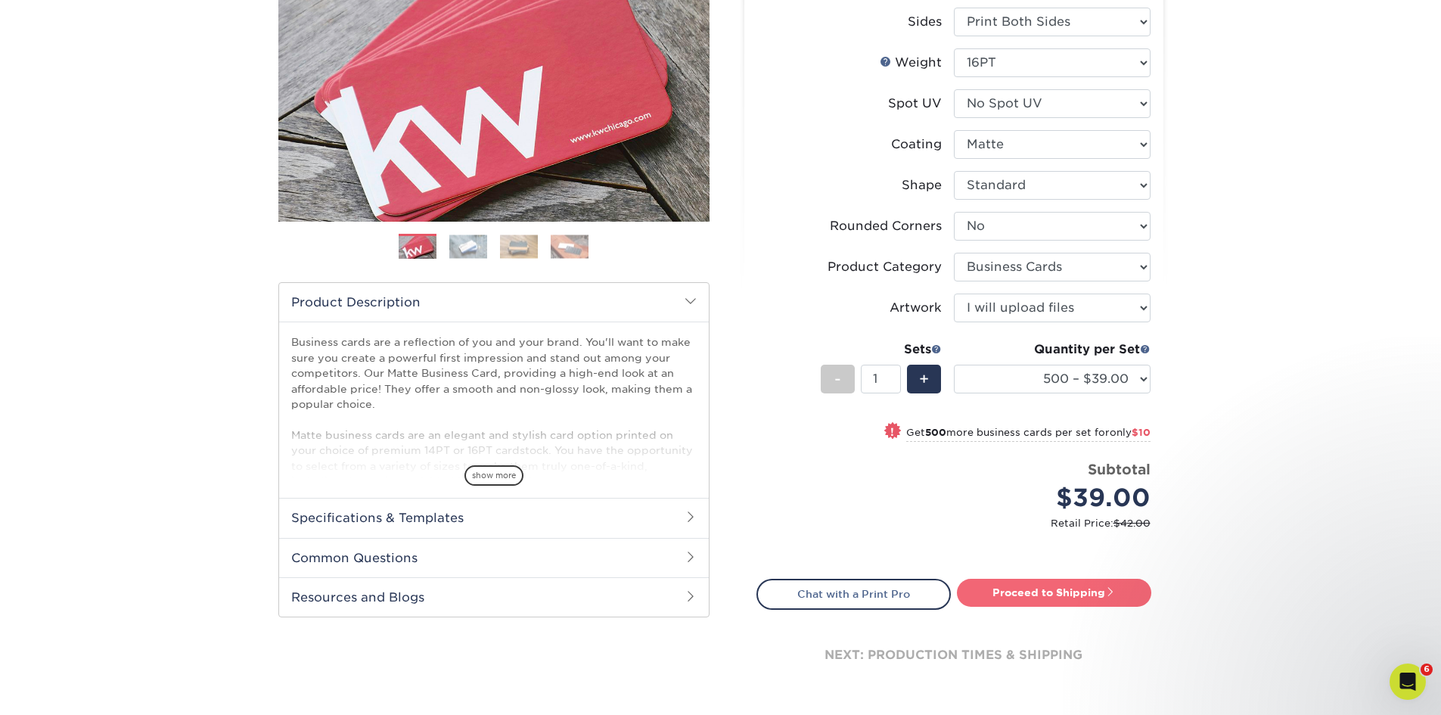
click at [1058, 595] on link "Proceed to Shipping" at bounding box center [1054, 592] width 194 height 27
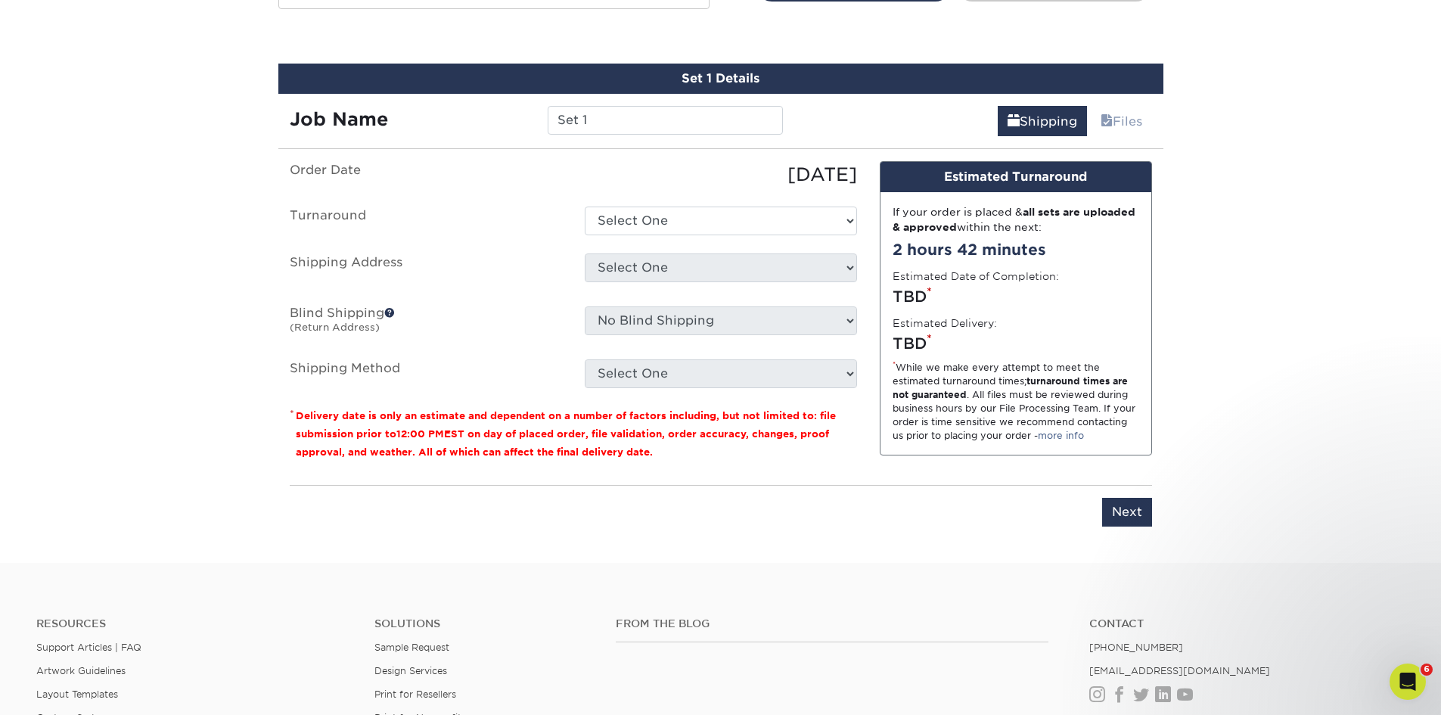
scroll to position [847, 0]
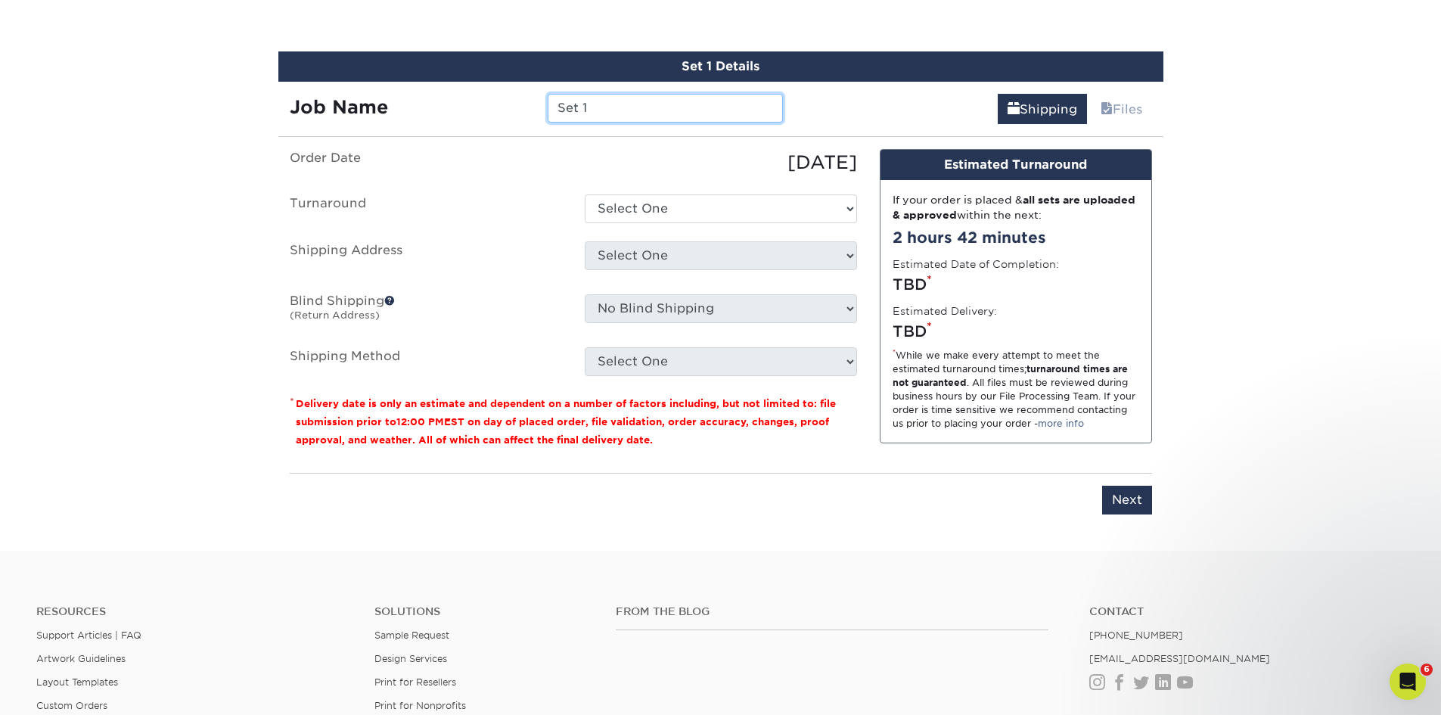
click at [589, 104] on input "Set 1" at bounding box center [665, 108] width 235 height 29
drag, startPoint x: 589, startPoint y: 104, endPoint x: 530, endPoint y: 117, distance: 60.2
click at [530, 117] on div "Job Name Set 1" at bounding box center [536, 108] width 517 height 29
type input "TJ Sheehan Aaron Duprey"
click at [850, 209] on select "Select One 2-4 Business Days 2 Day Next Business Day" at bounding box center [721, 208] width 272 height 29
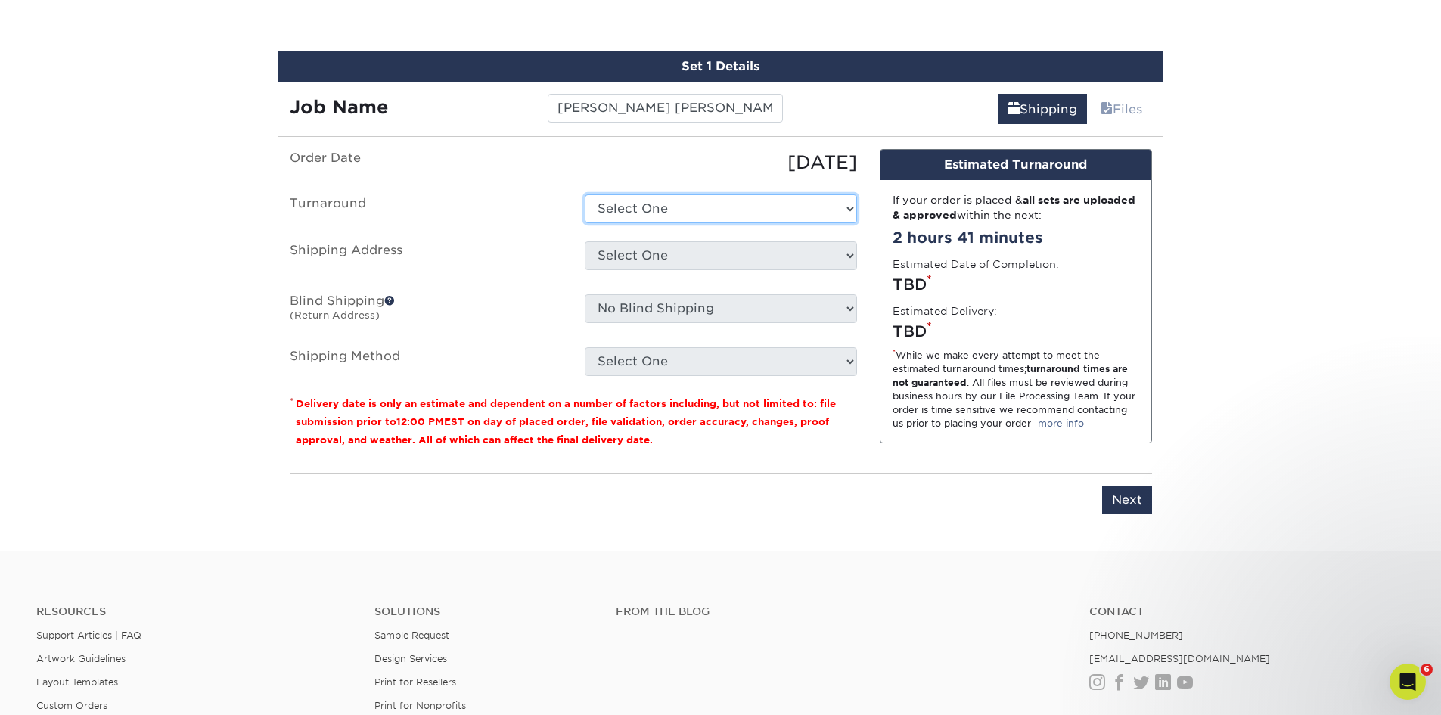
select select "537feecc-bbf3-4c5a-82cb-a8dbf54f53c4"
click at [585, 194] on select "Select One 2-4 Business Days 2 Day Next Business Day" at bounding box center [721, 208] width 272 height 29
click at [850, 253] on select "Select One Beechwood Green Bay Beechwood Madison Beechwood Sales & Service Bret…" at bounding box center [721, 255] width 272 height 29
select select "36960"
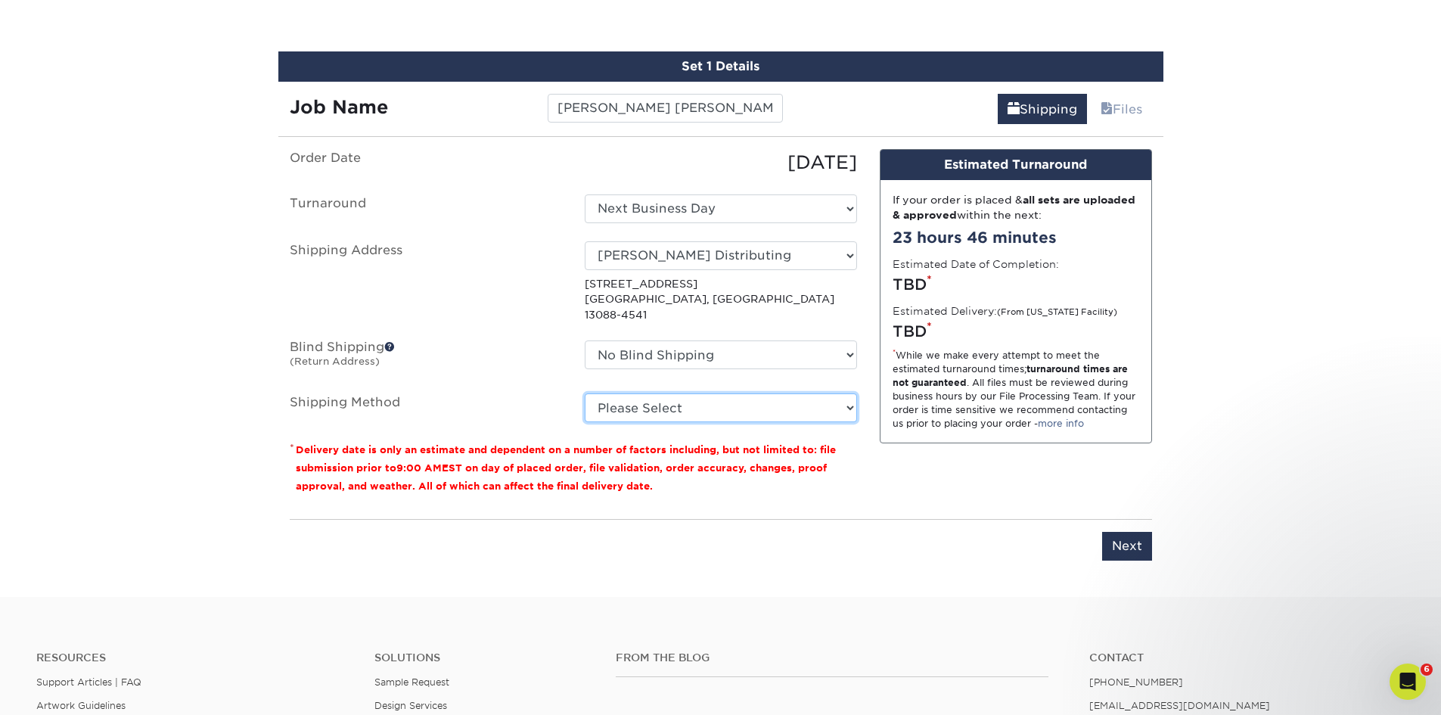
click at [850, 394] on select "Please Select Ground Shipping (+$8.96) 3 Day Shipping Service (+$15.34) 2 Day A…" at bounding box center [721, 407] width 272 height 29
select select "03"
click at [585, 393] on select "Please Select Ground Shipping (+$8.96) 3 Day Shipping Service (+$15.34) 2 Day A…" at bounding box center [721, 407] width 272 height 29
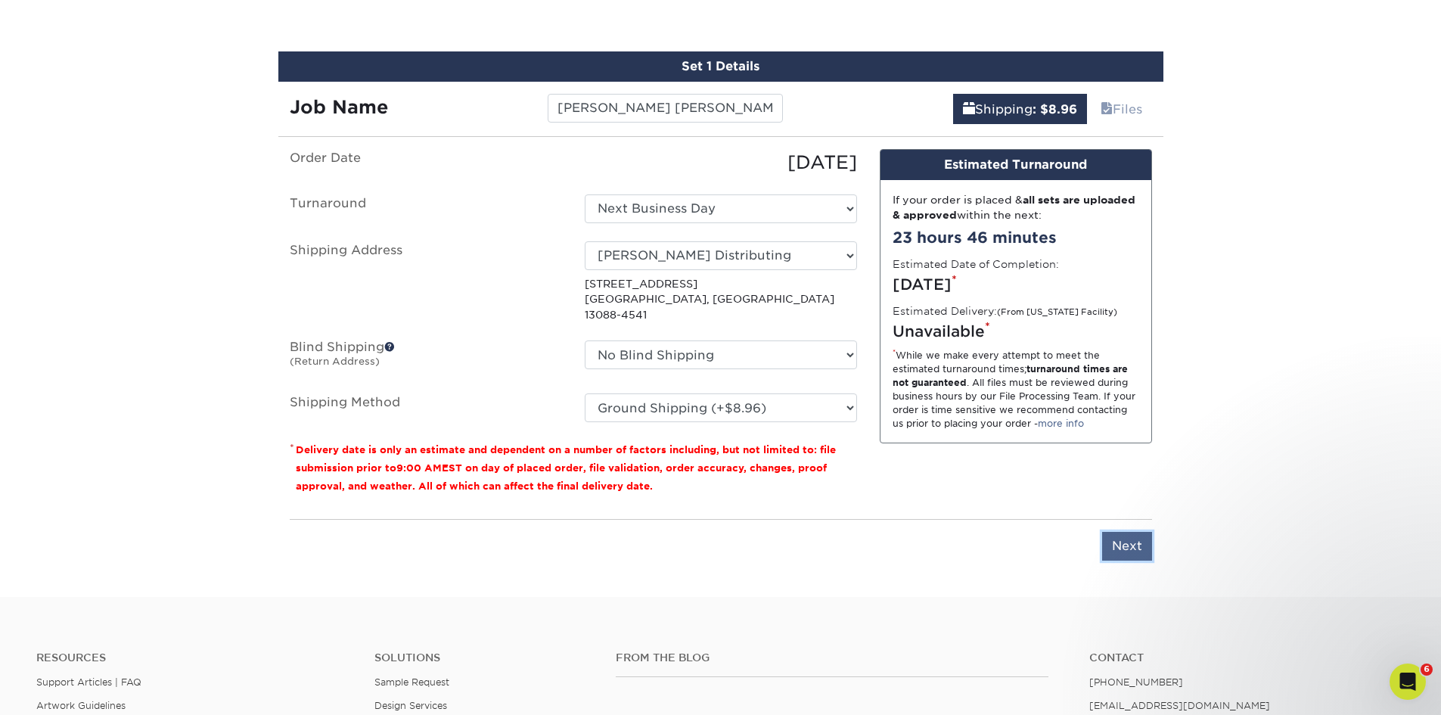
click at [1119, 536] on input "Next" at bounding box center [1127, 546] width 50 height 29
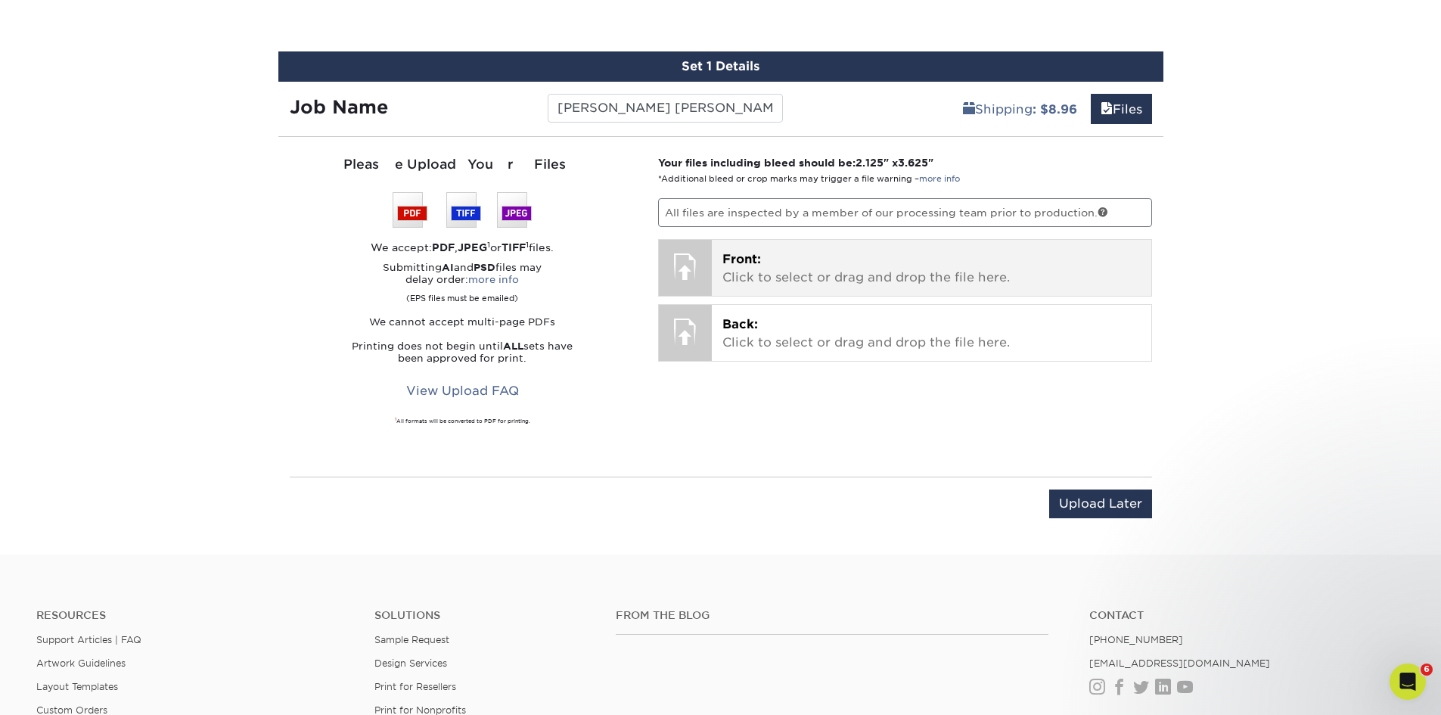
click at [736, 261] on span "Front:" at bounding box center [742, 259] width 39 height 14
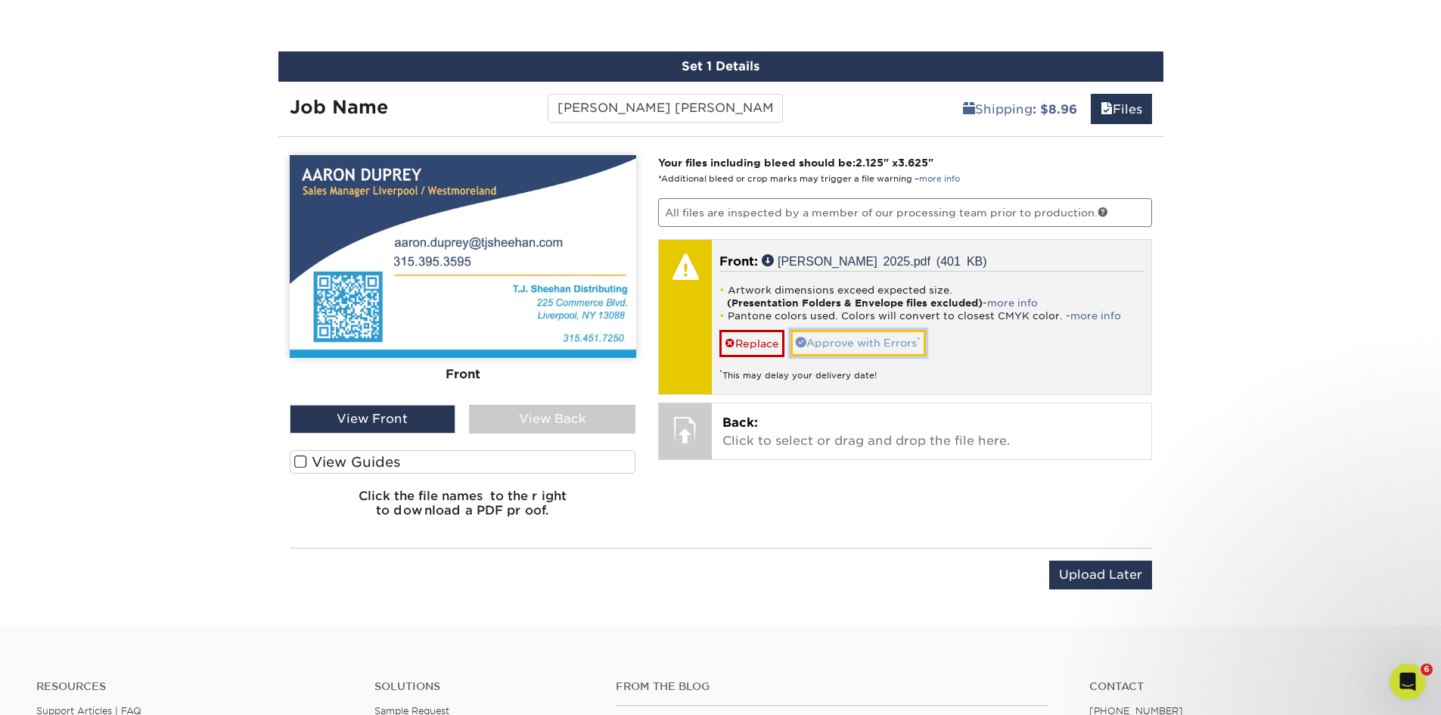
click at [841, 338] on link "Approve with Errors *" at bounding box center [858, 343] width 135 height 26
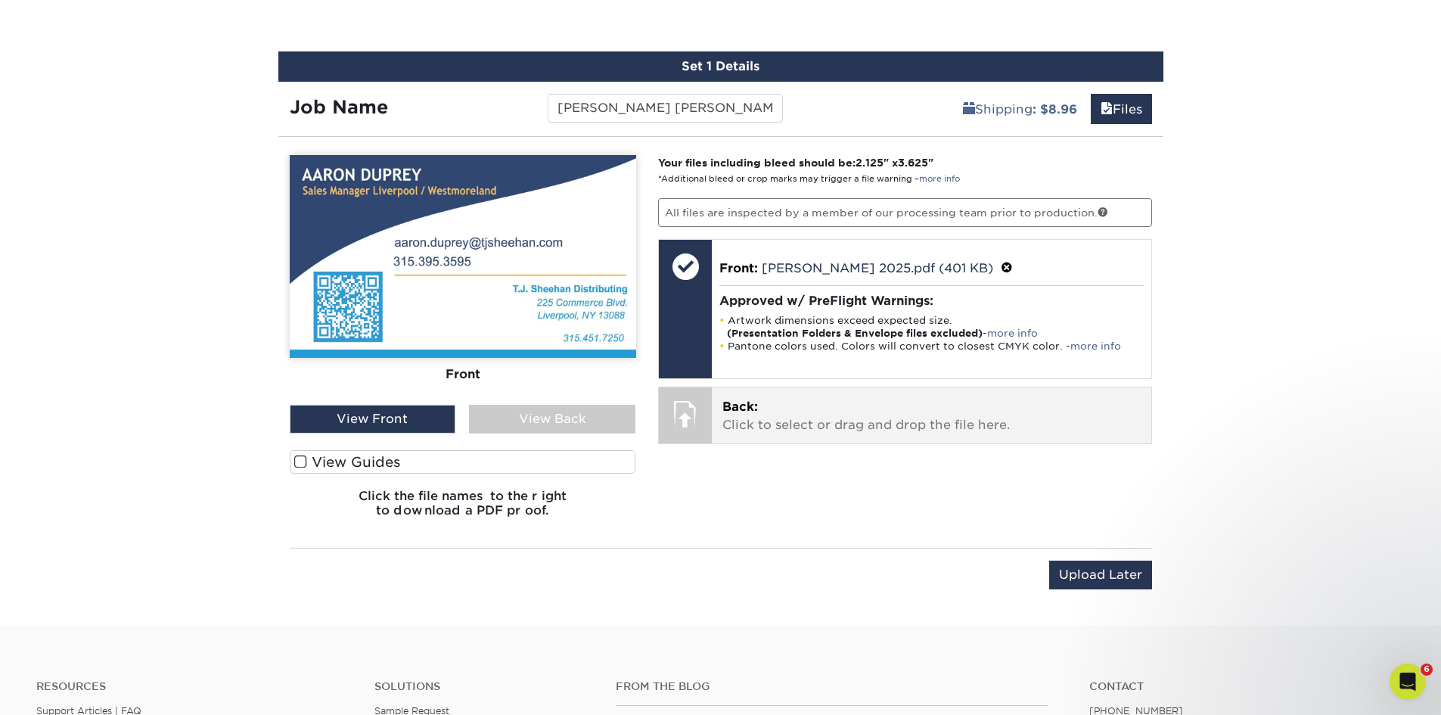
click at [829, 419] on p "Back: Click to select or drag and drop the file here." at bounding box center [932, 416] width 418 height 36
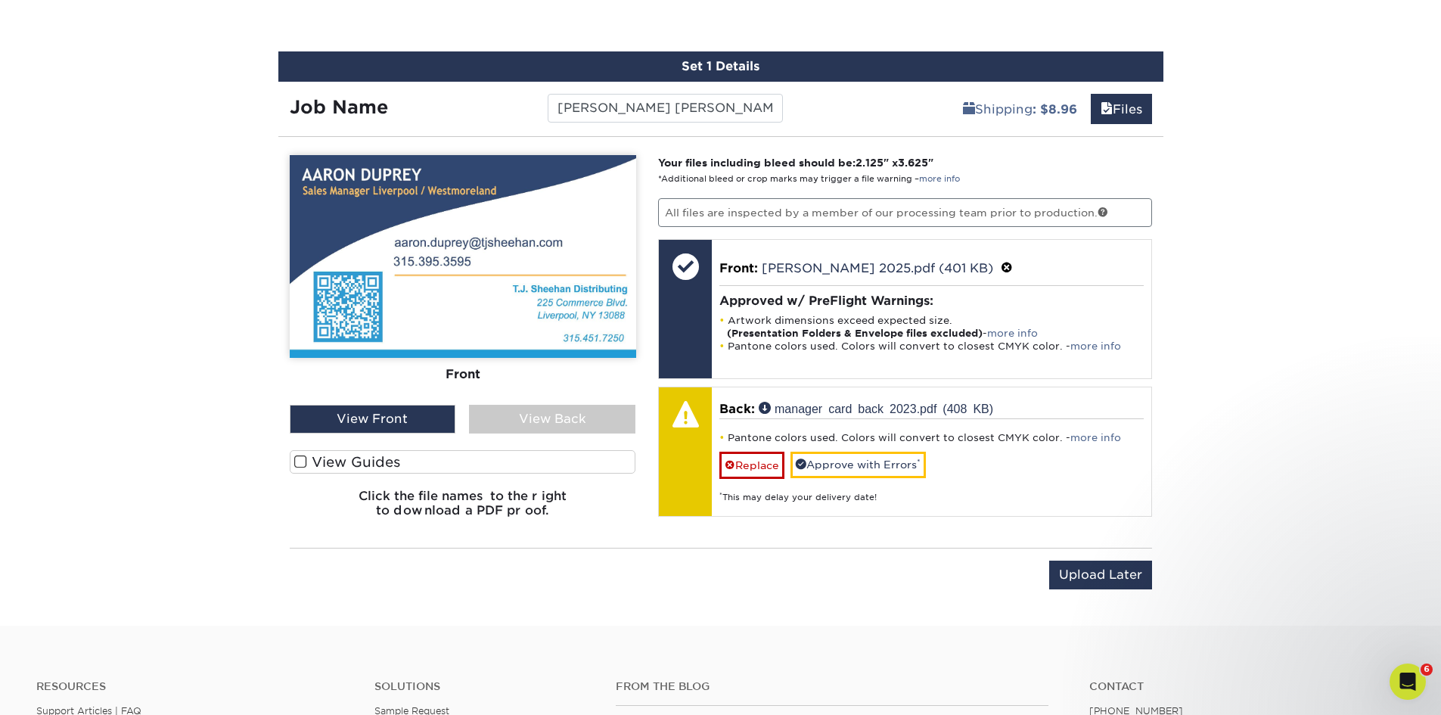
click at [577, 422] on div "View Back" at bounding box center [552, 419] width 166 height 29
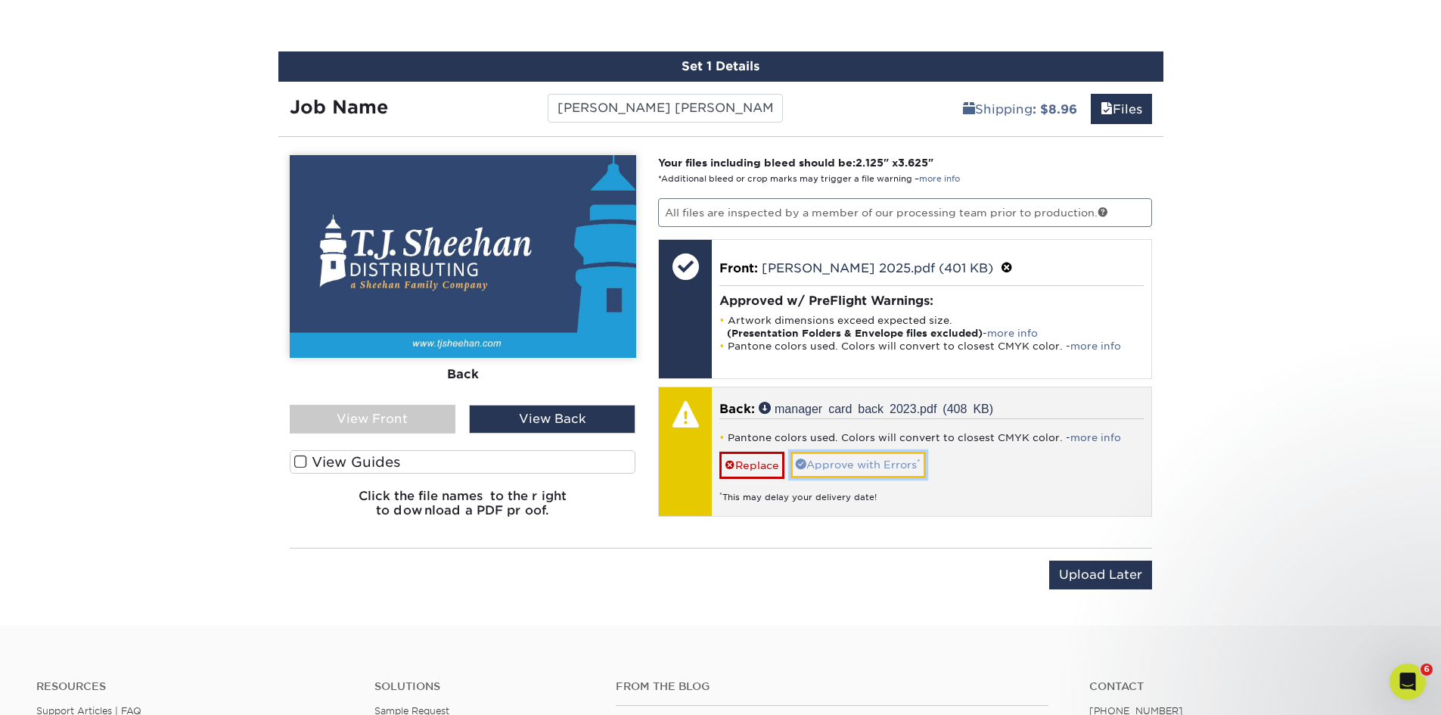
click at [870, 465] on link "Approve with Errors *" at bounding box center [858, 465] width 135 height 26
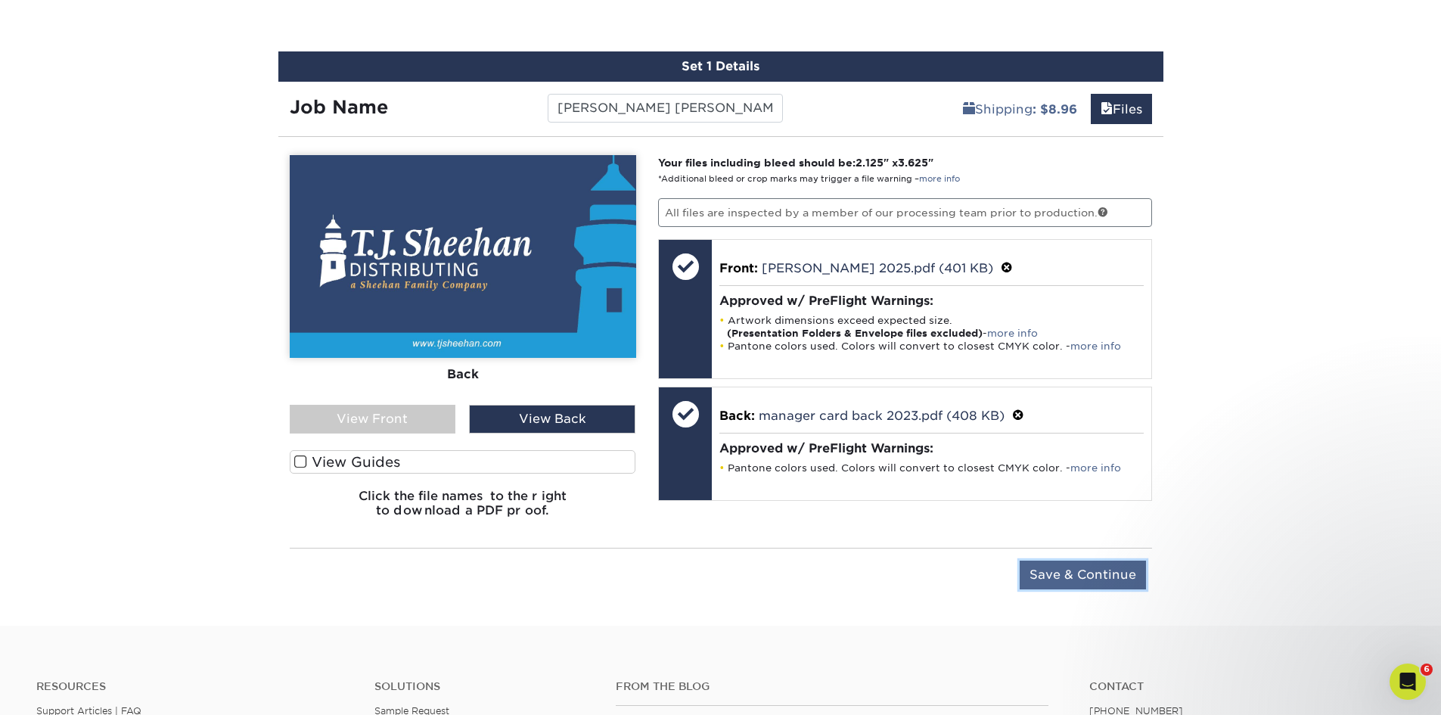
click at [1077, 574] on input "Save & Continue" at bounding box center [1083, 575] width 126 height 29
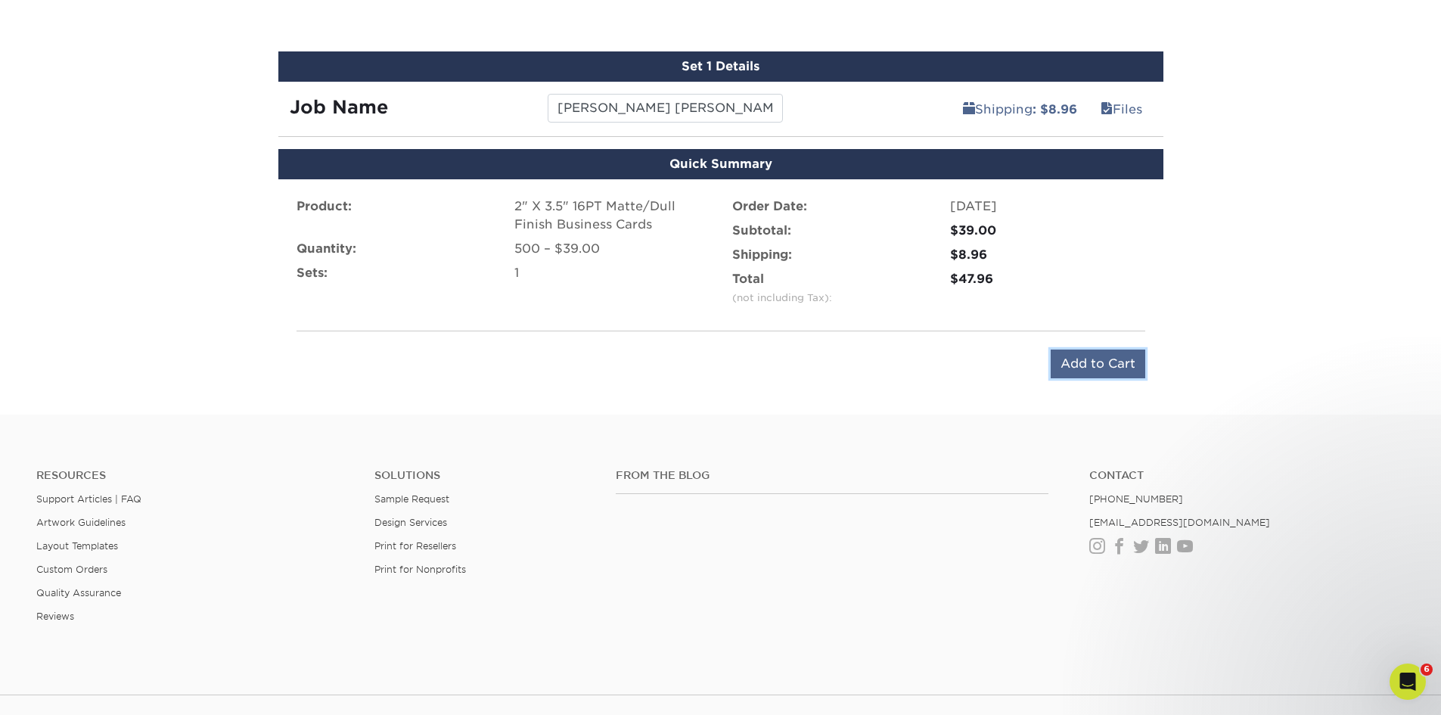
click at [1108, 367] on input "Add to Cart" at bounding box center [1098, 364] width 95 height 29
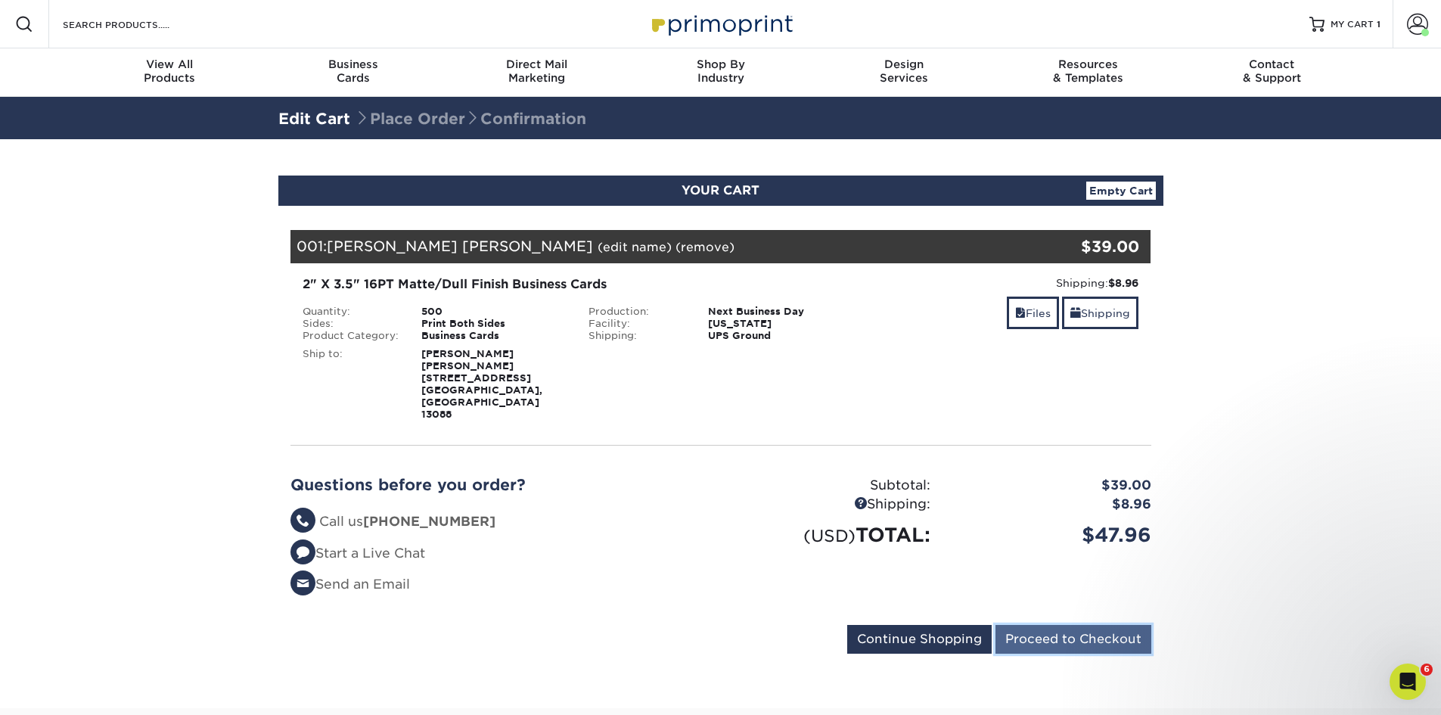
click at [1086, 625] on input "Proceed to Checkout" at bounding box center [1074, 639] width 156 height 29
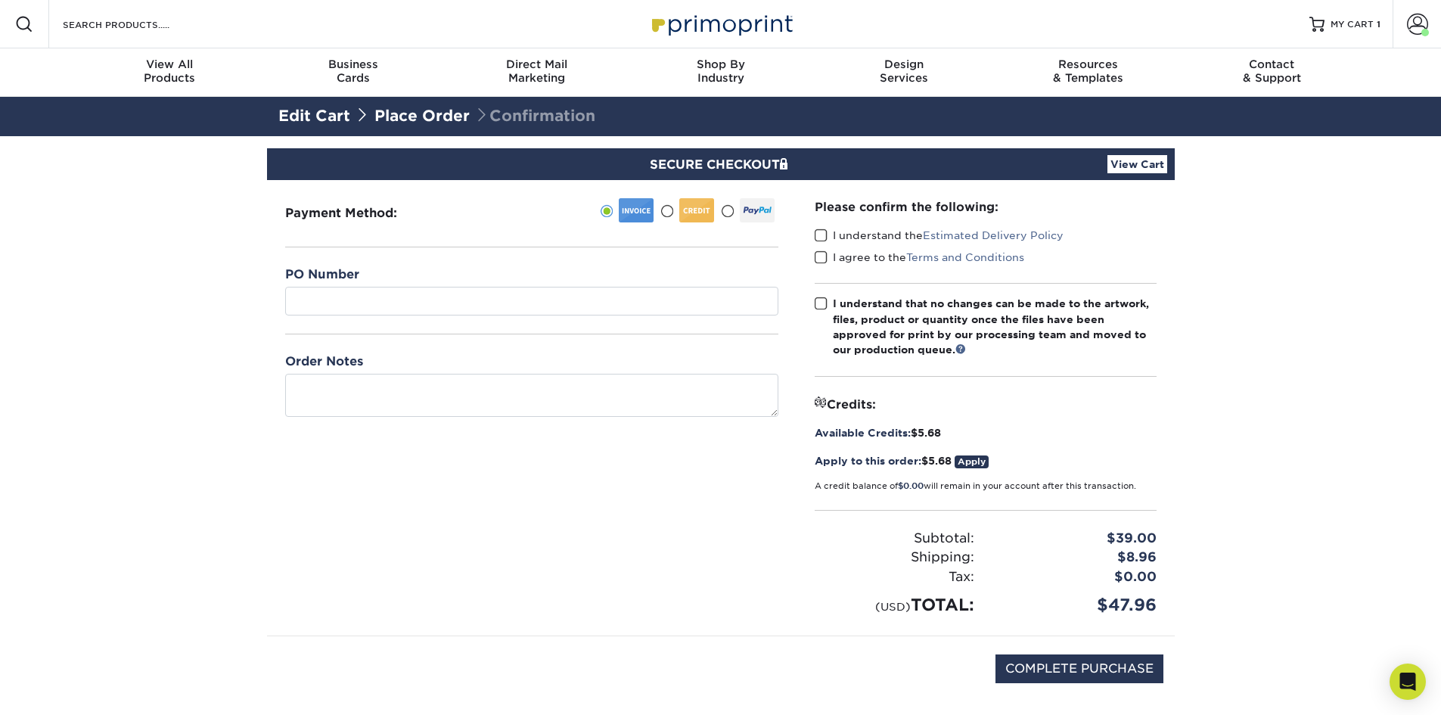
click at [821, 236] on span at bounding box center [821, 235] width 13 height 14
click at [0, 0] on input "I understand the Estimated Delivery Policy" at bounding box center [0, 0] width 0 height 0
click at [820, 260] on span at bounding box center [821, 257] width 13 height 14
click at [0, 0] on input "I agree to the Terms and Conditions" at bounding box center [0, 0] width 0 height 0
click at [815, 304] on span at bounding box center [821, 304] width 13 height 14
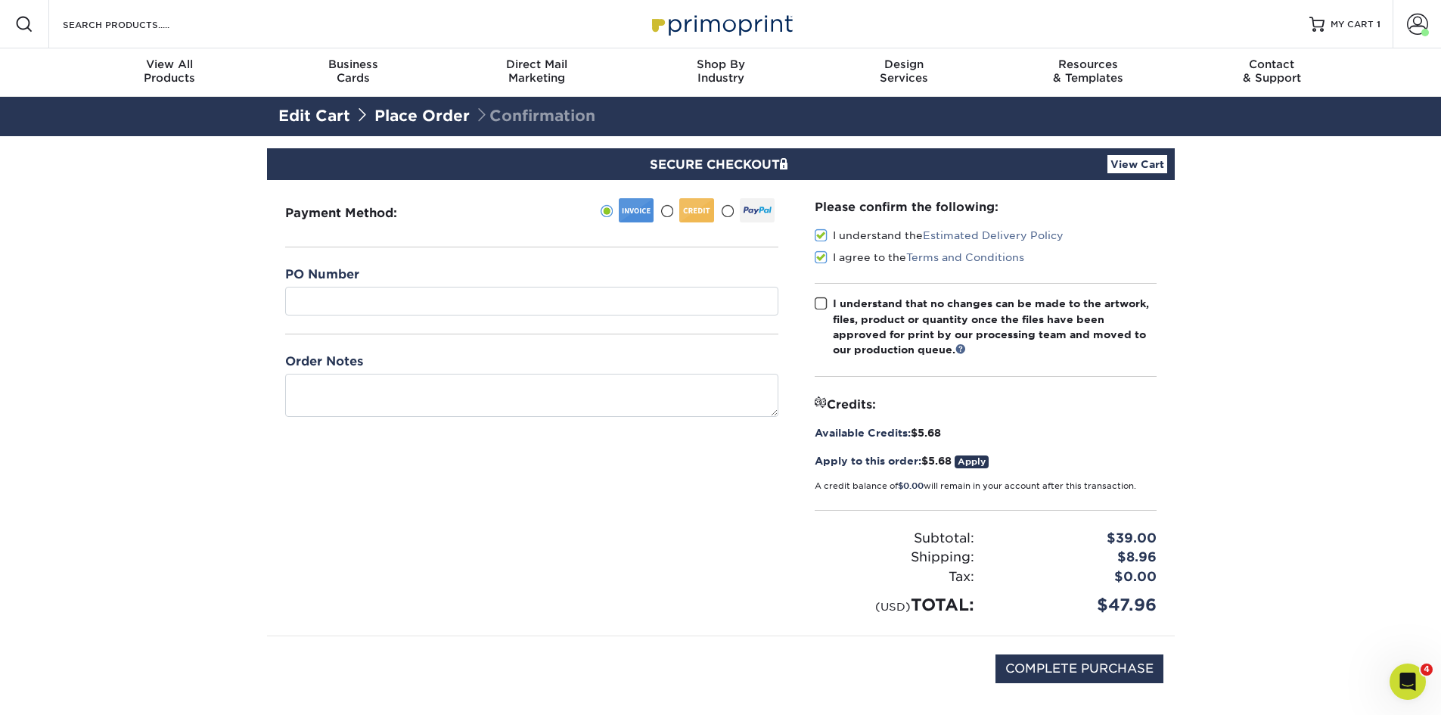
click at [0, 0] on input "I understand that no changes can be made to the artwork, files, product or quan…" at bounding box center [0, 0] width 0 height 0
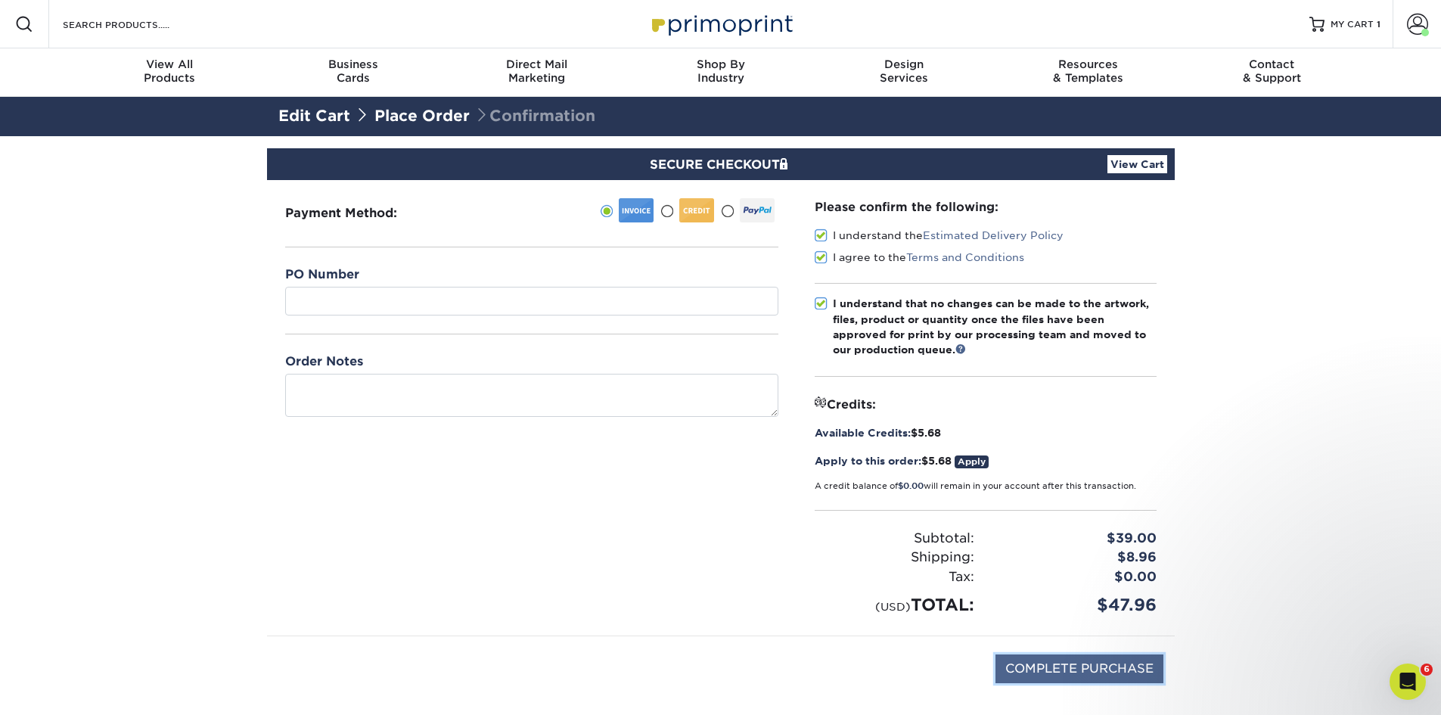
click at [1062, 667] on input "COMPLETE PURCHASE" at bounding box center [1080, 668] width 168 height 29
type input "PROCESSING, PLEASE WAIT..."
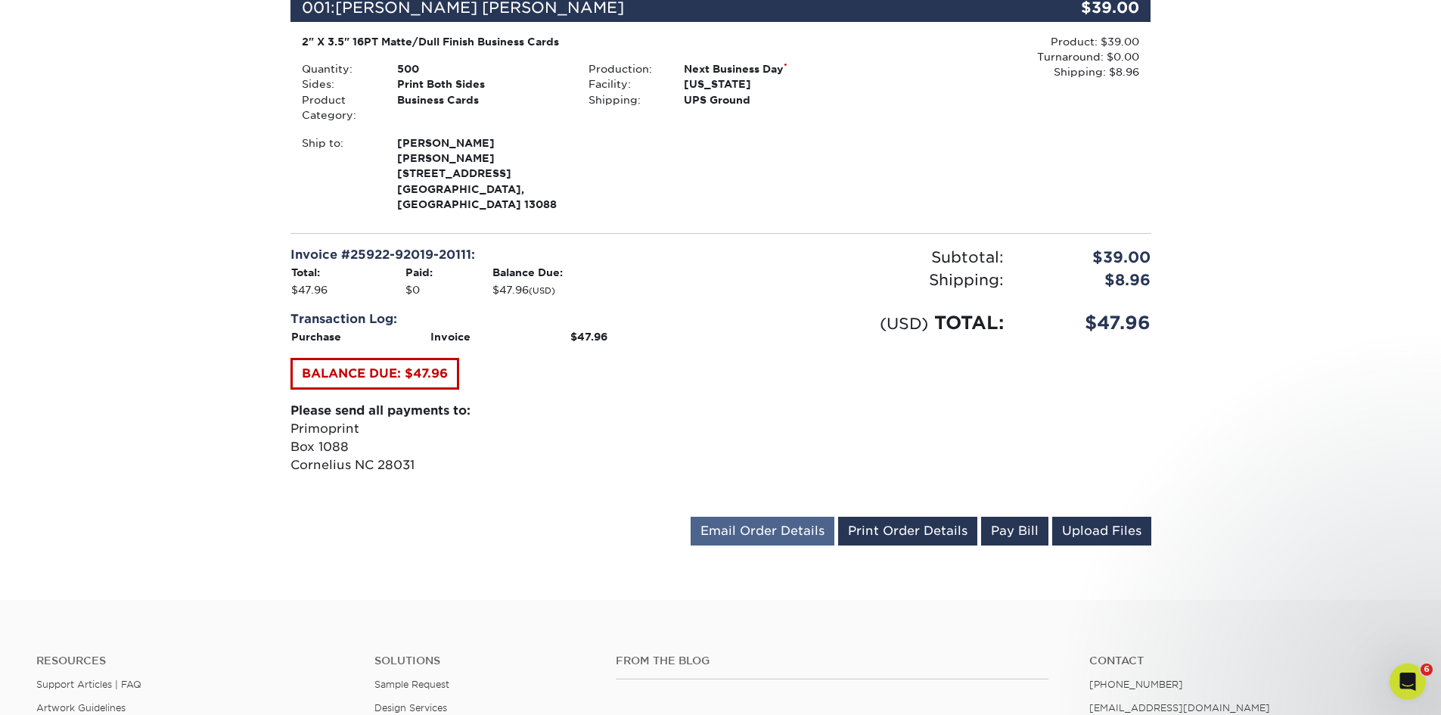
scroll to position [454, 0]
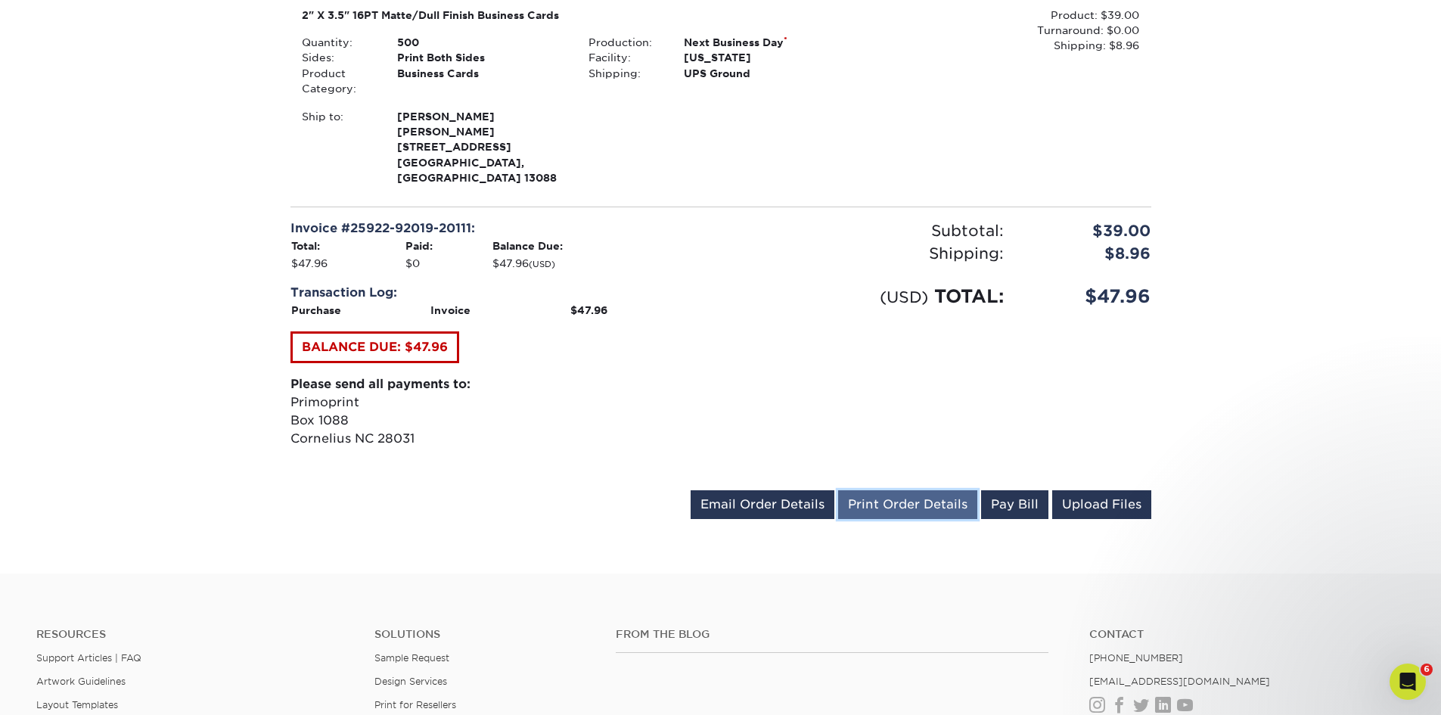
click at [919, 494] on link "Print Order Details" at bounding box center [907, 504] width 139 height 29
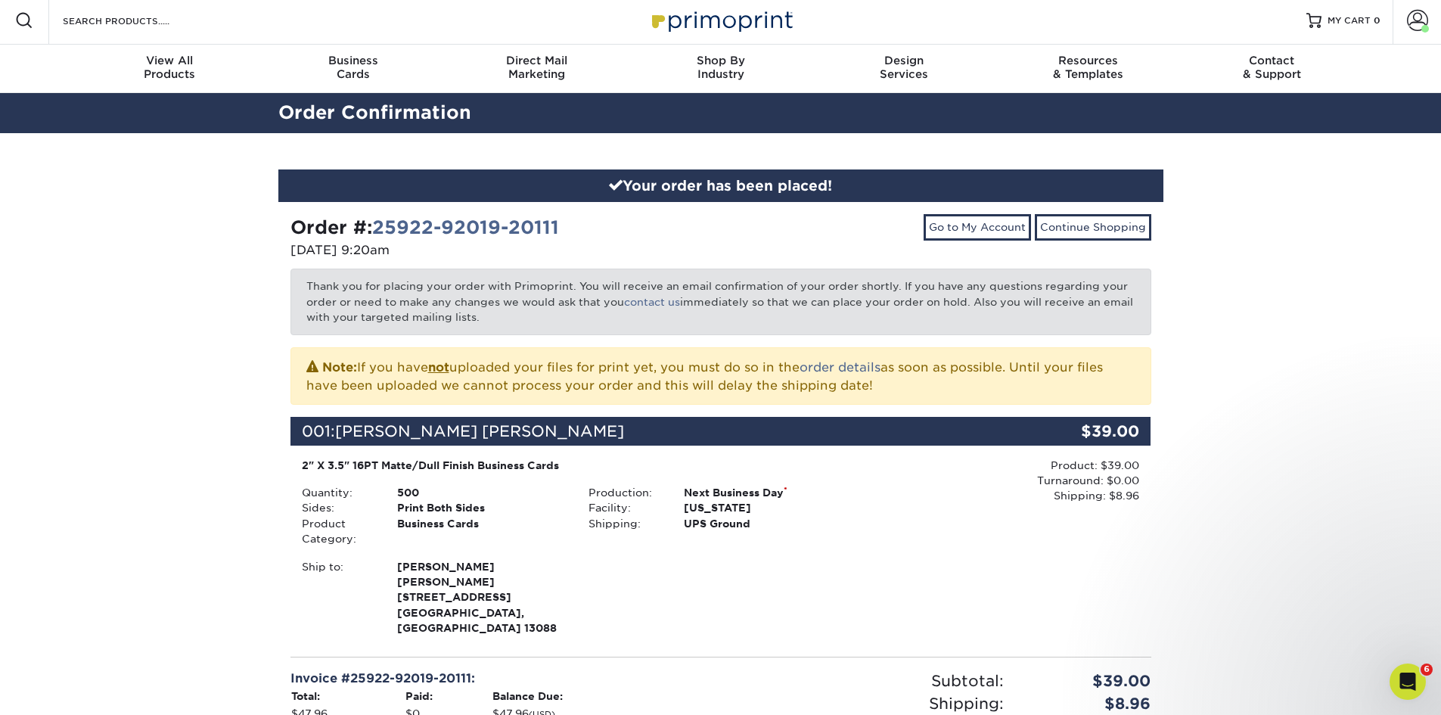
scroll to position [0, 0]
